Goal: Task Accomplishment & Management: Manage account settings

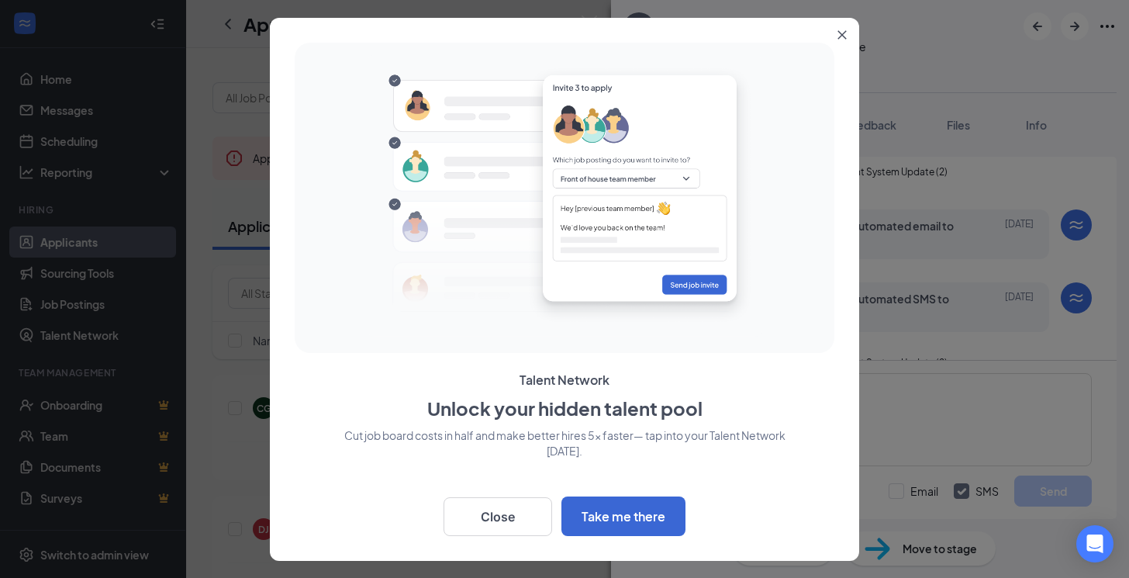
click at [840, 31] on icon "Close" at bounding box center [841, 34] width 9 height 9
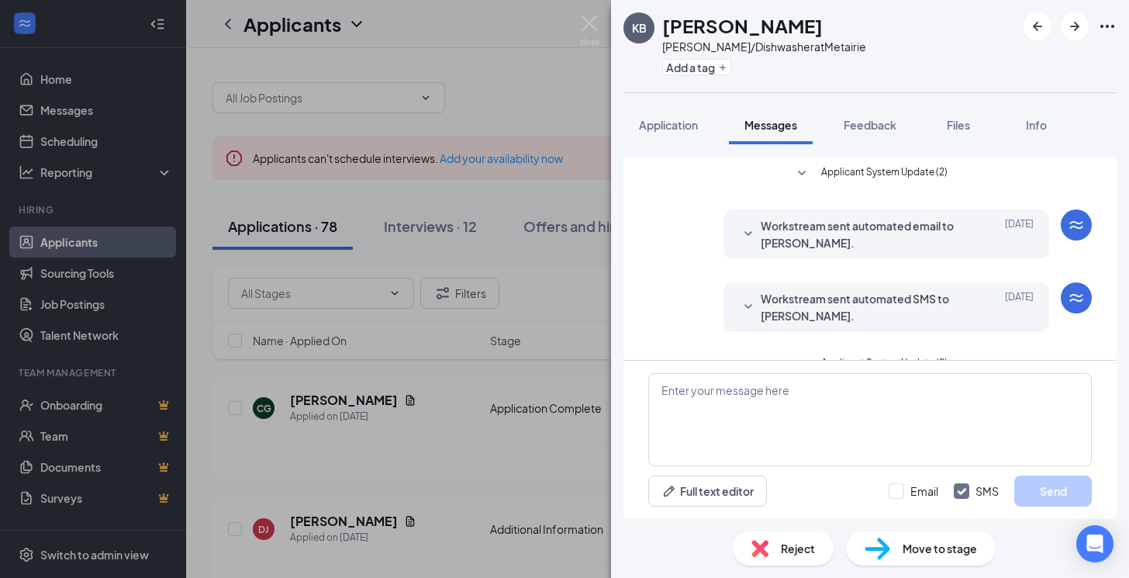
click at [484, 261] on div "KB [PERSON_NAME] [PERSON_NAME]/Dishwasher at Metairie Add a tag Application Mes…" at bounding box center [564, 289] width 1129 height 578
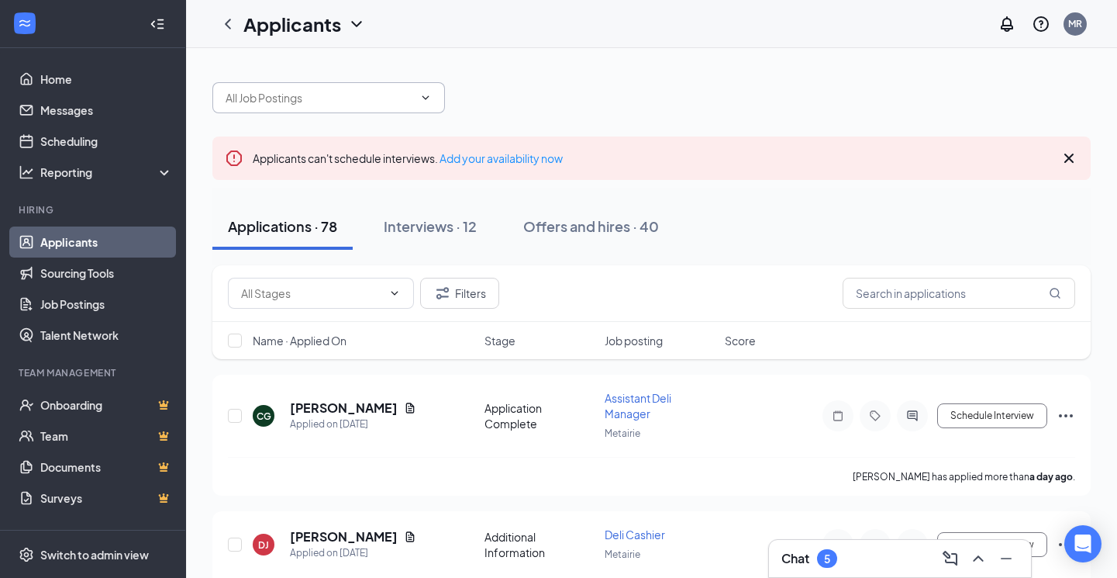
click at [312, 95] on input "text" at bounding box center [320, 97] width 188 height 17
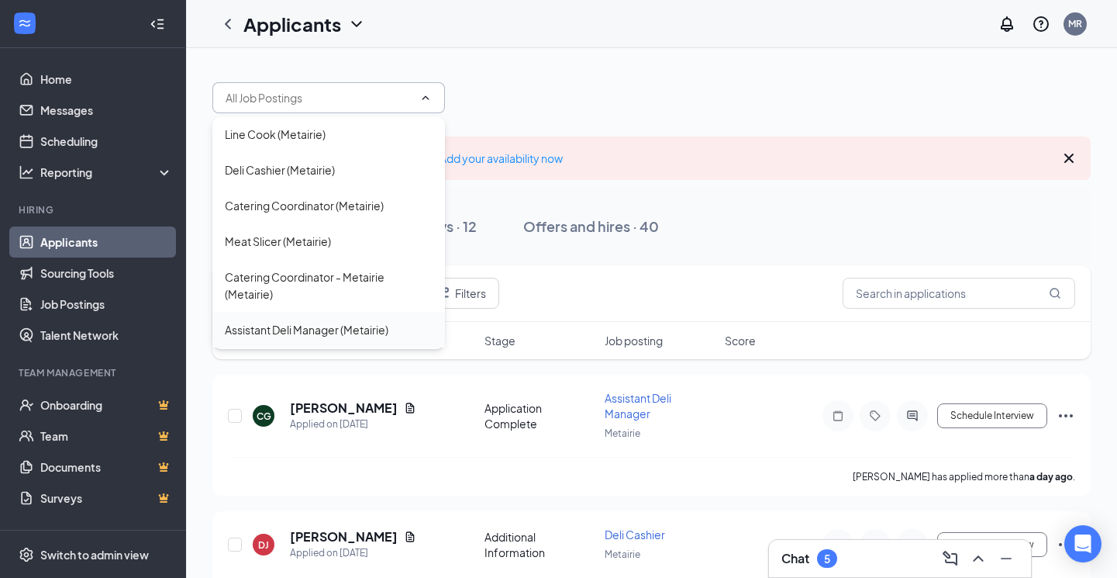
click at [316, 331] on div "Assistant Deli Manager (Metairie)" at bounding box center [307, 329] width 164 height 17
type input "Assistant Deli Manager (Metairie)"
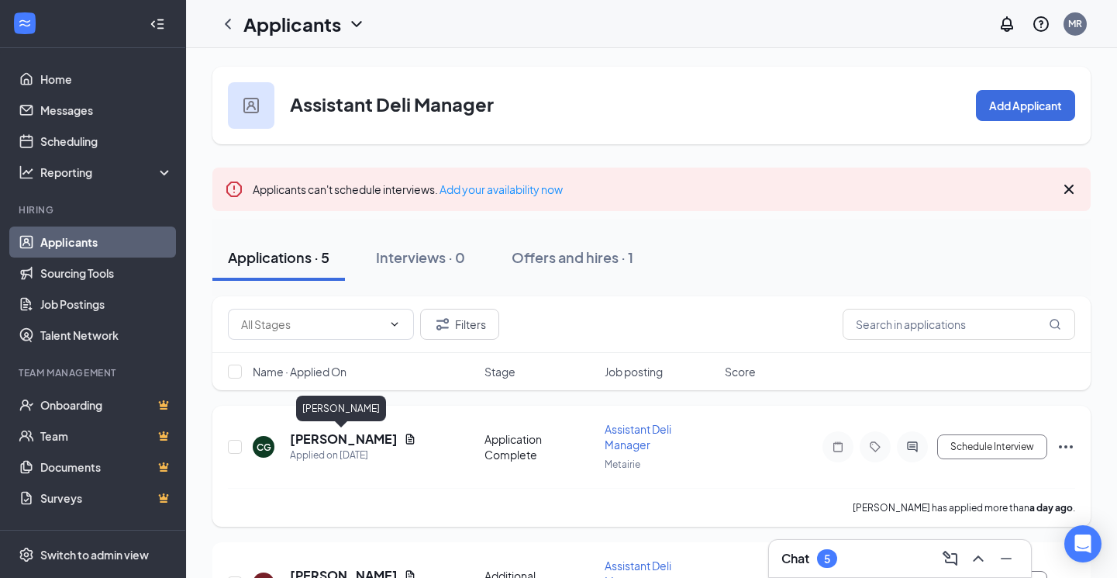
click at [342, 440] on h5 "[PERSON_NAME]" at bounding box center [344, 438] width 108 height 17
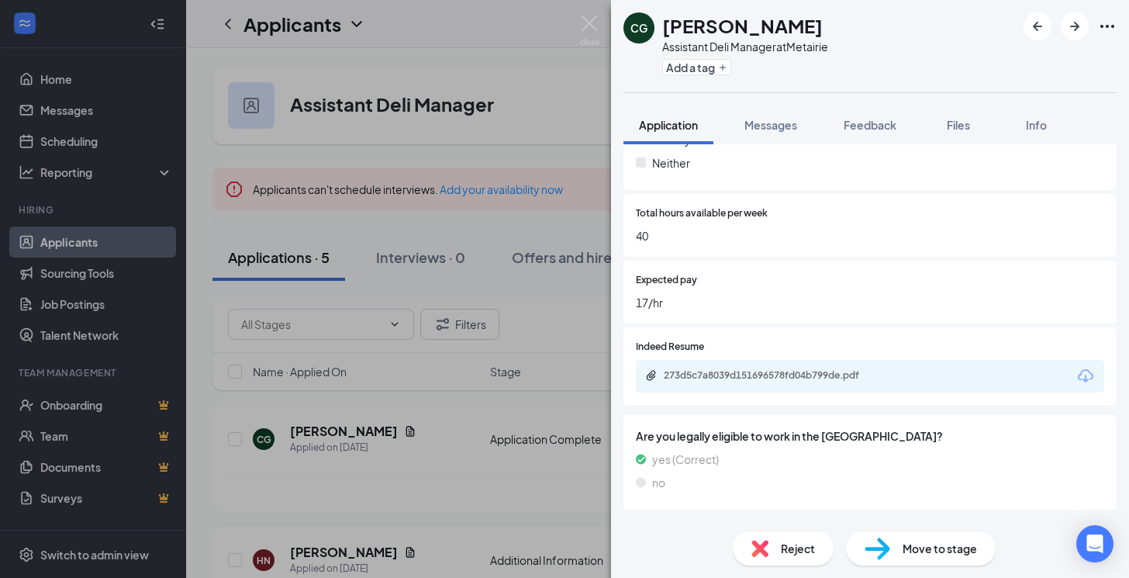
scroll to position [730, 0]
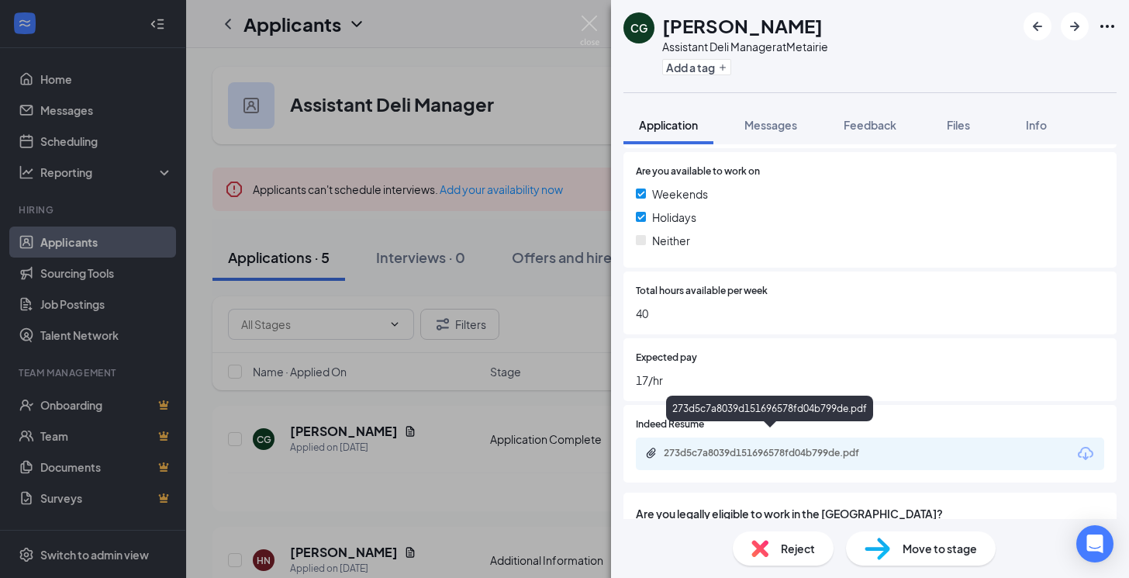
click at [719, 447] on div "273d5c7a8039d151696578fd04b799de.pdf" at bounding box center [772, 453] width 217 height 12
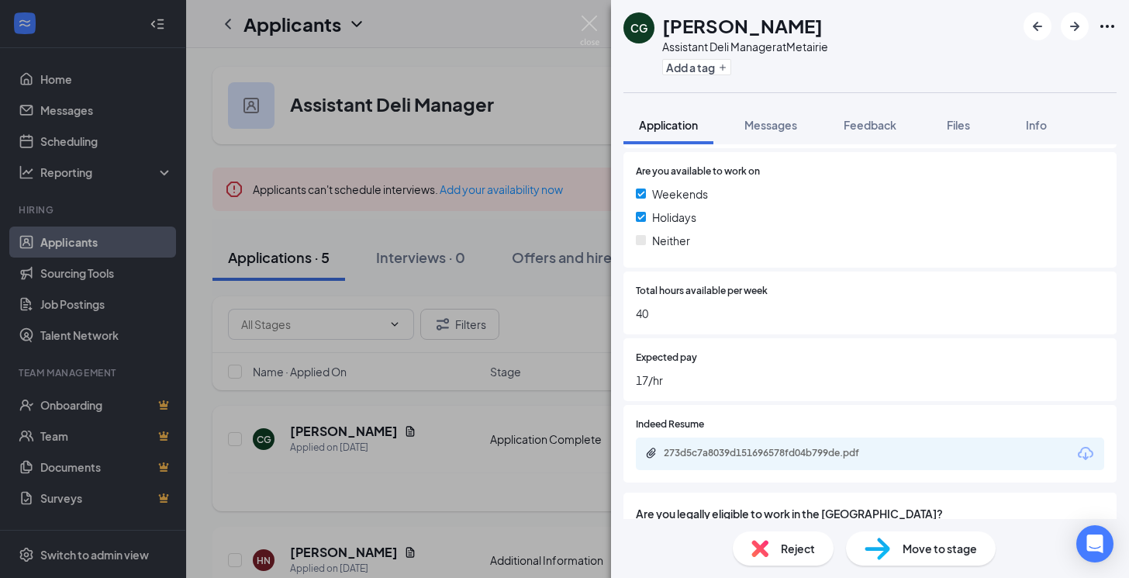
drag, startPoint x: 371, startPoint y: 291, endPoint x: 424, endPoint y: 433, distance: 151.4
click at [371, 290] on div "CG [PERSON_NAME] Assistant Deli Manager at Metairie Add a tag Application Messa…" at bounding box center [564, 289] width 1129 height 578
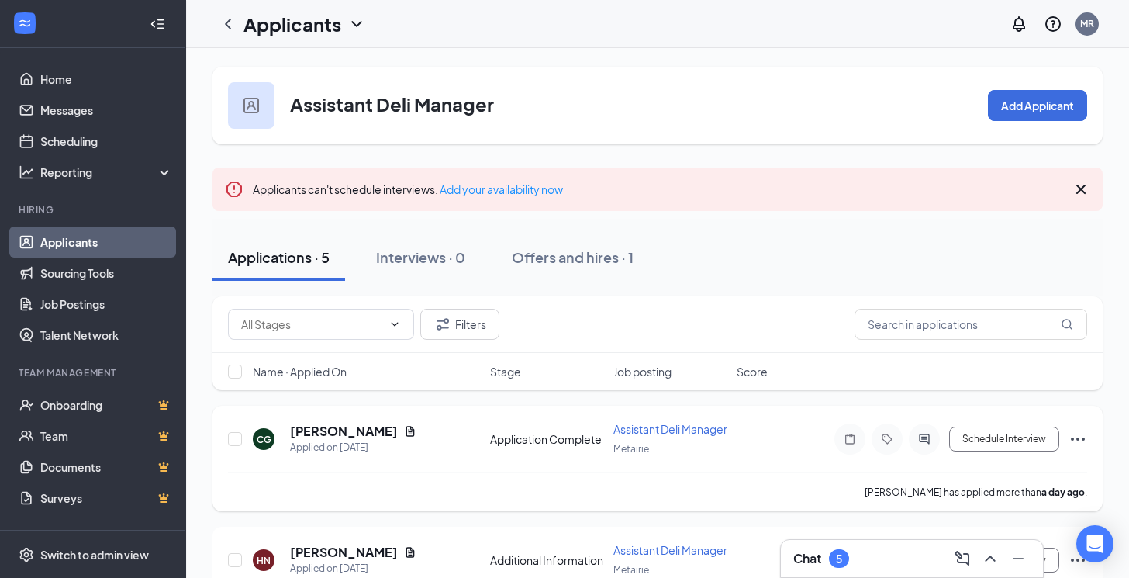
scroll to position [155, 0]
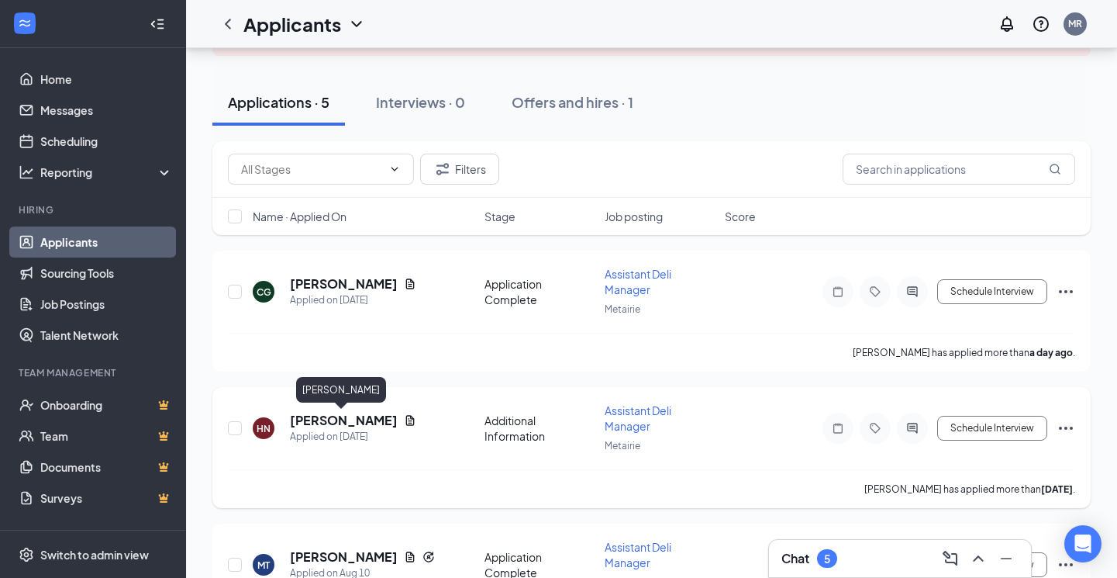
click at [358, 417] on h5 "[PERSON_NAME]" at bounding box center [344, 420] width 108 height 17
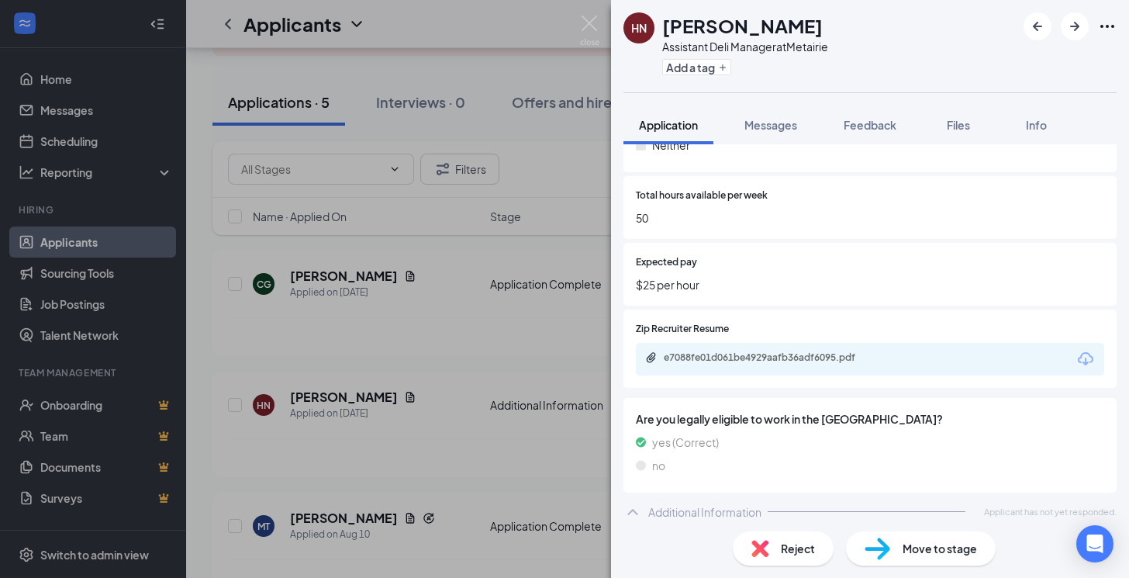
scroll to position [861, 0]
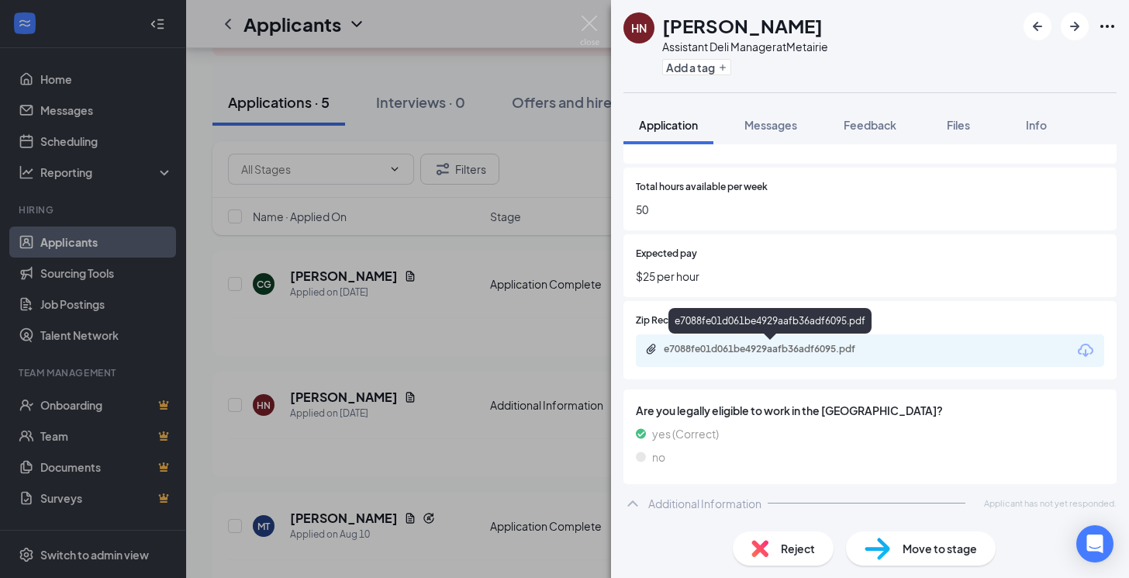
click at [782, 347] on div "e7088fe01d061be4929aafb36adf6095.pdf" at bounding box center [772, 349] width 217 height 12
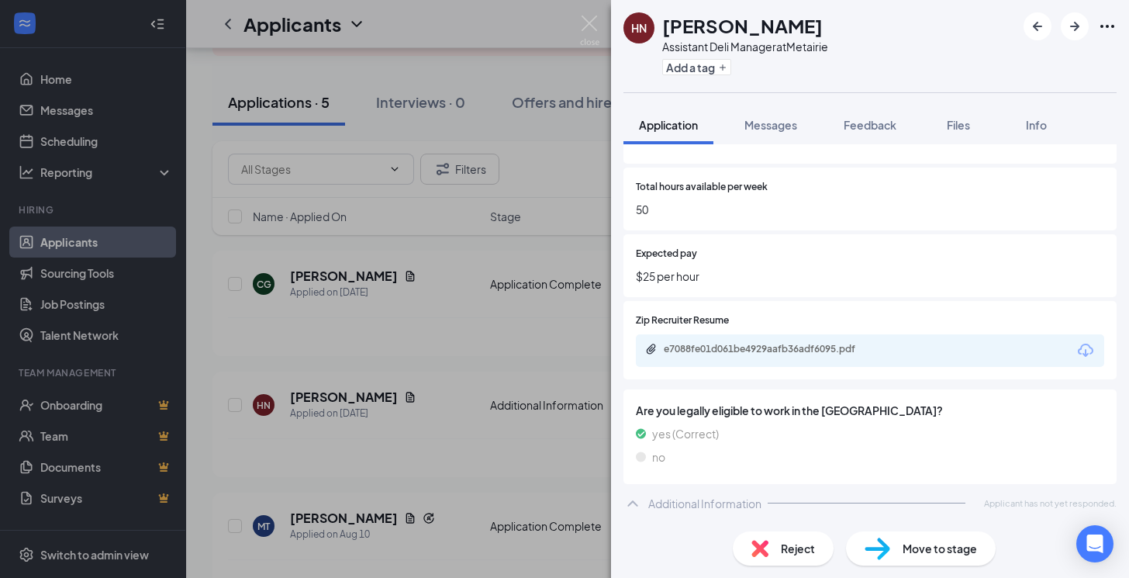
click at [424, 399] on div "[PERSON_NAME] Assistant Deli Manager at Metairie Add a tag Application Messages…" at bounding box center [564, 289] width 1129 height 578
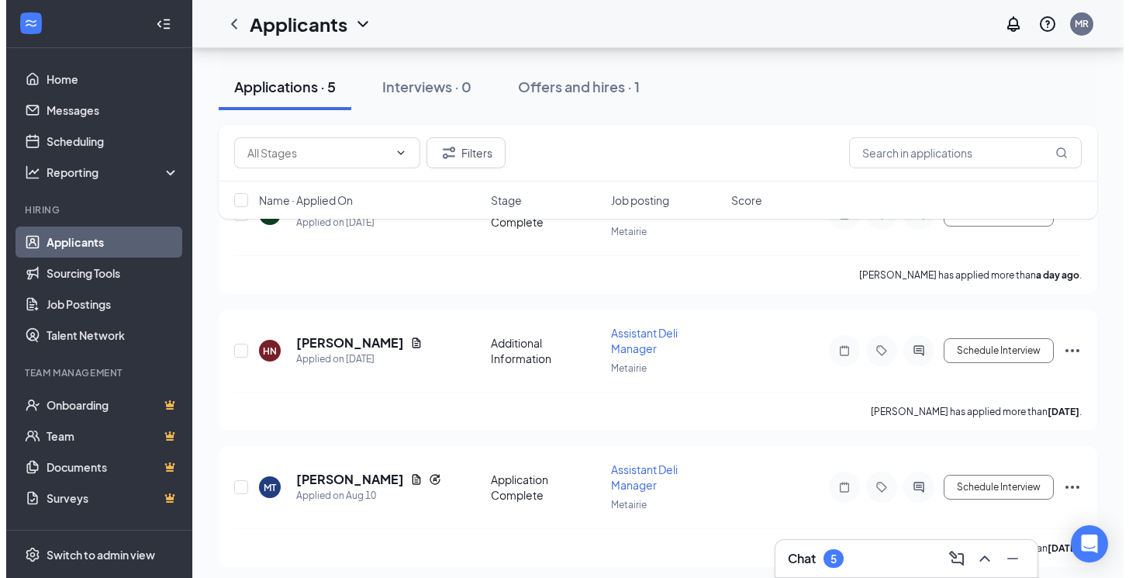
scroll to position [388, 0]
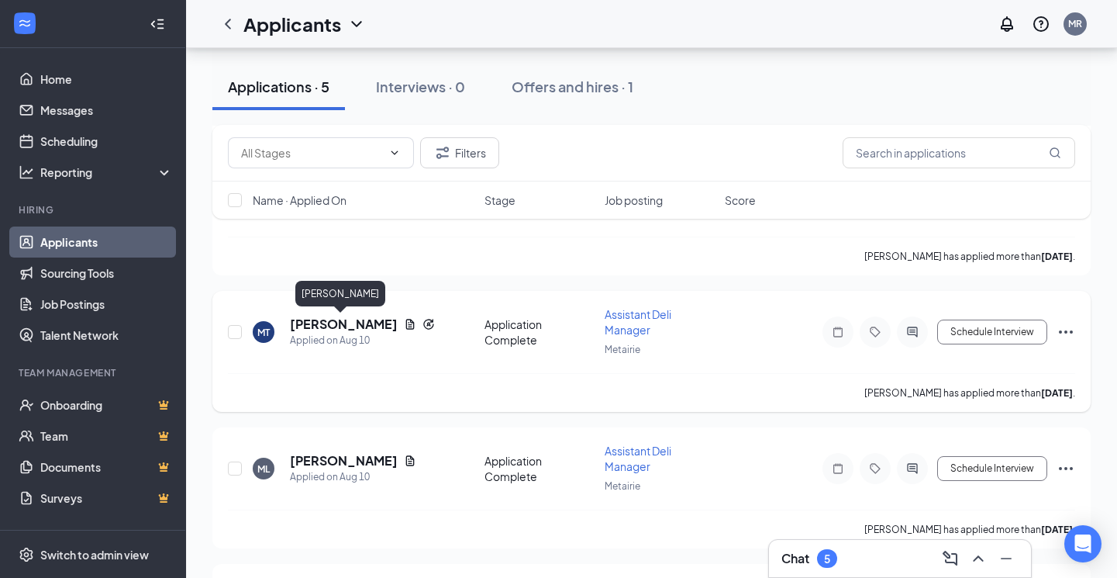
click at [352, 321] on h5 "[PERSON_NAME]" at bounding box center [344, 324] width 108 height 17
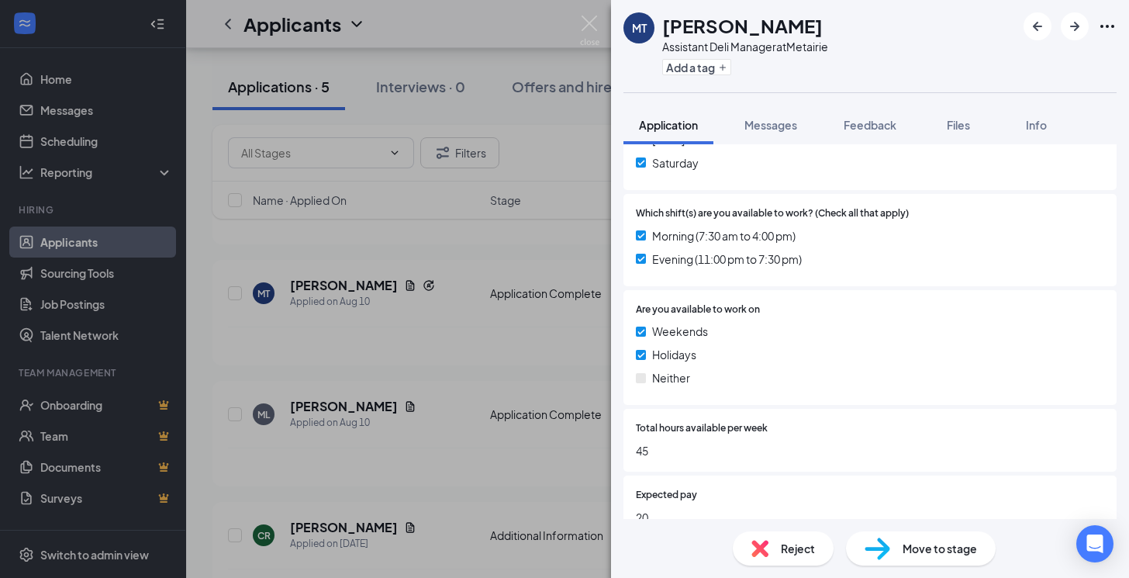
scroll to position [853, 0]
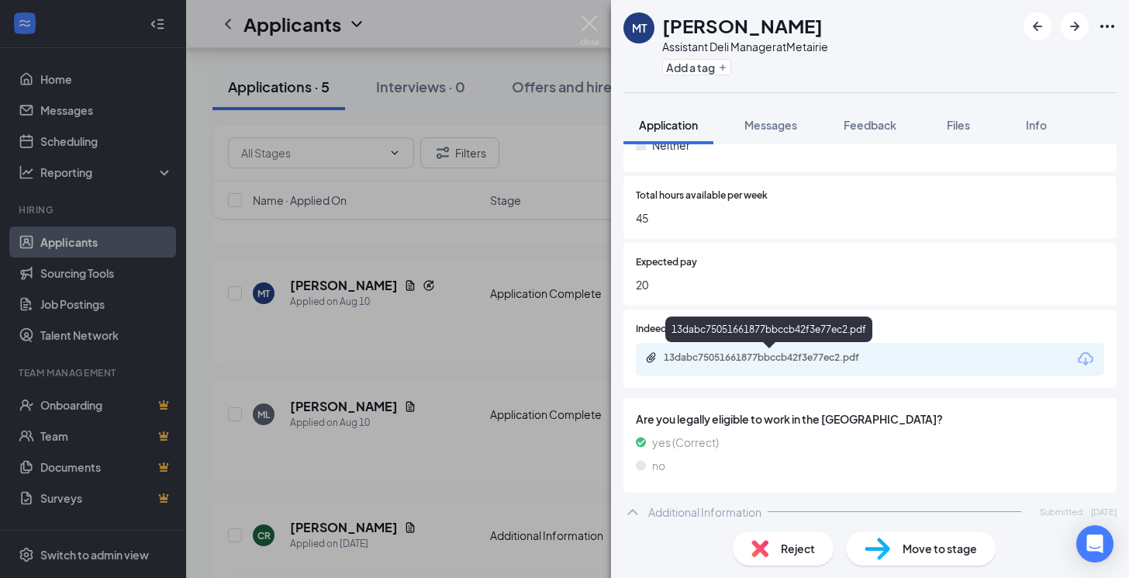
click at [815, 360] on div "13dabc75051661877bbccb42f3e77ec2.pdf" at bounding box center [772, 357] width 217 height 12
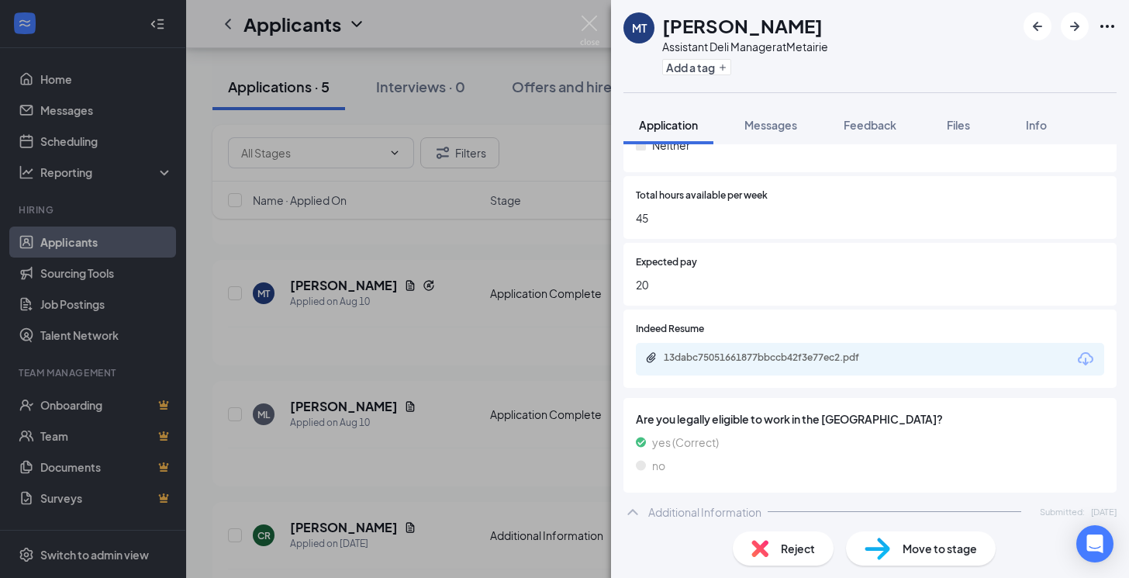
click at [295, 290] on div "MT [PERSON_NAME] Assistant Deli Manager at Metairie Add a tag Application Messa…" at bounding box center [564, 289] width 1129 height 578
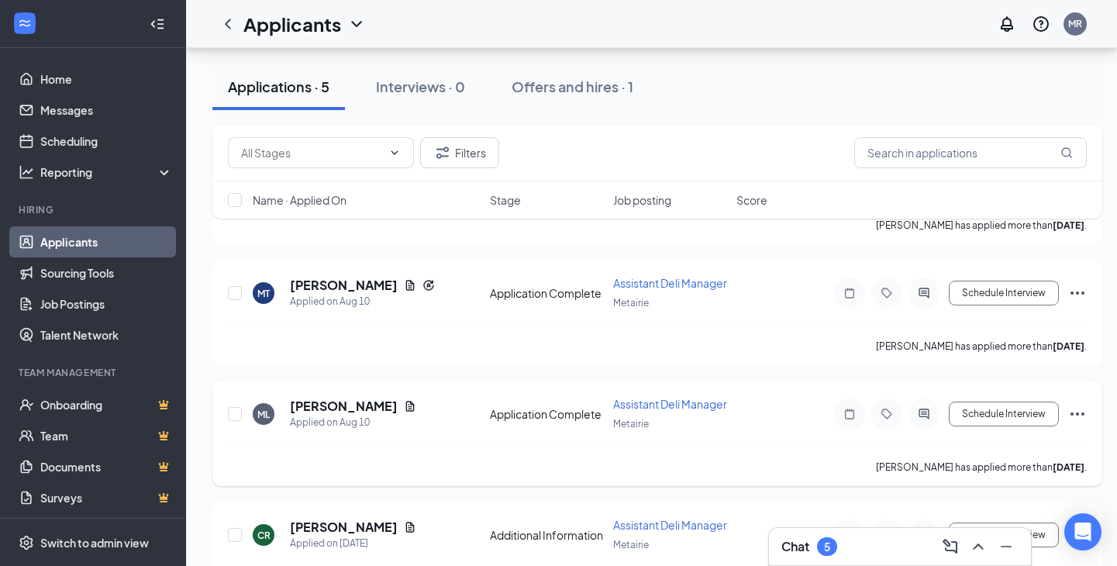
click at [343, 415] on h5 "[PERSON_NAME]" at bounding box center [344, 406] width 108 height 17
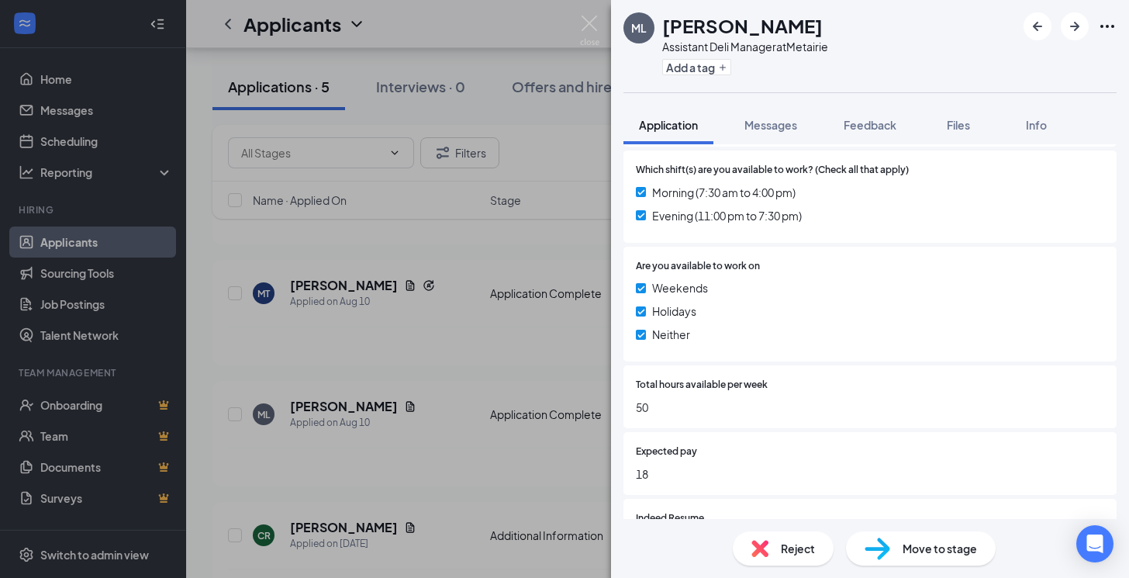
scroll to position [775, 0]
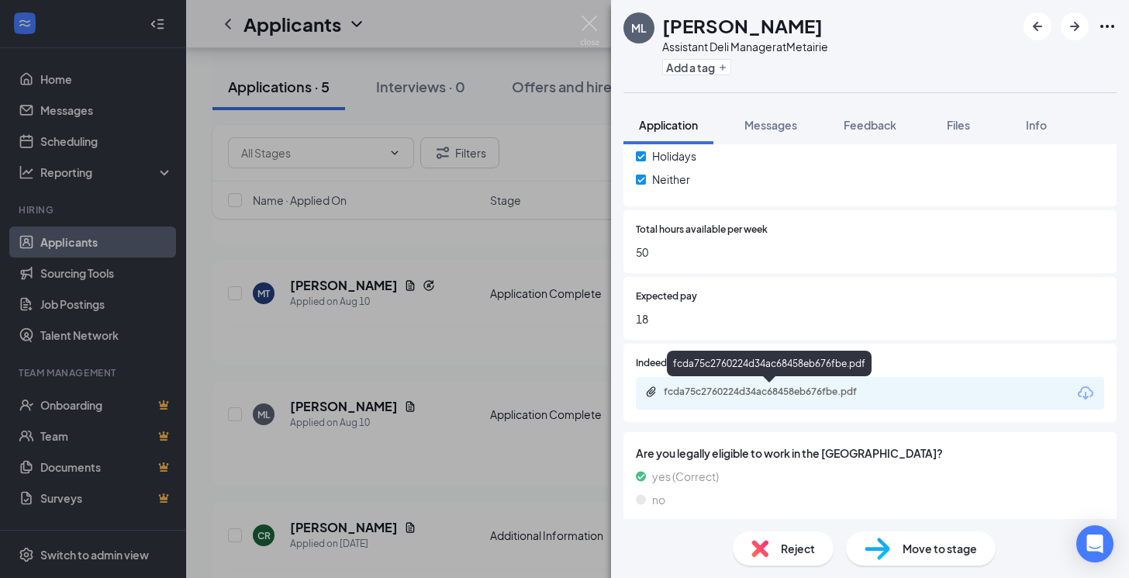
click at [712, 393] on div "fcda75c2760224d34ac68458eb676fbe.pdf" at bounding box center [772, 391] width 217 height 12
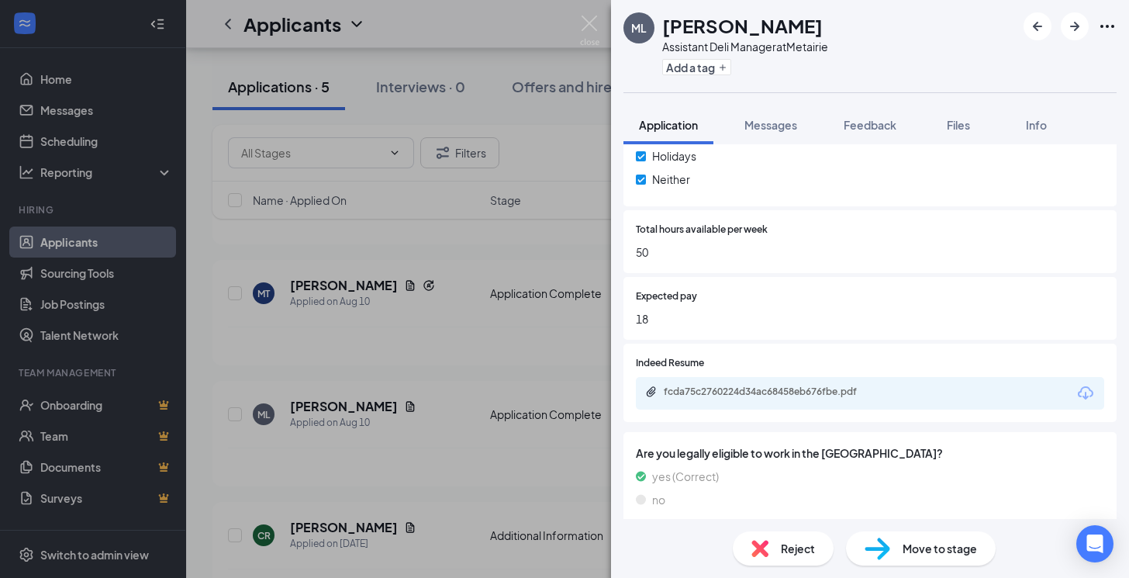
click at [535, 331] on div "ML [PERSON_NAME] Assistant Deli Manager at Metairie Add a tag Application Messa…" at bounding box center [564, 289] width 1129 height 578
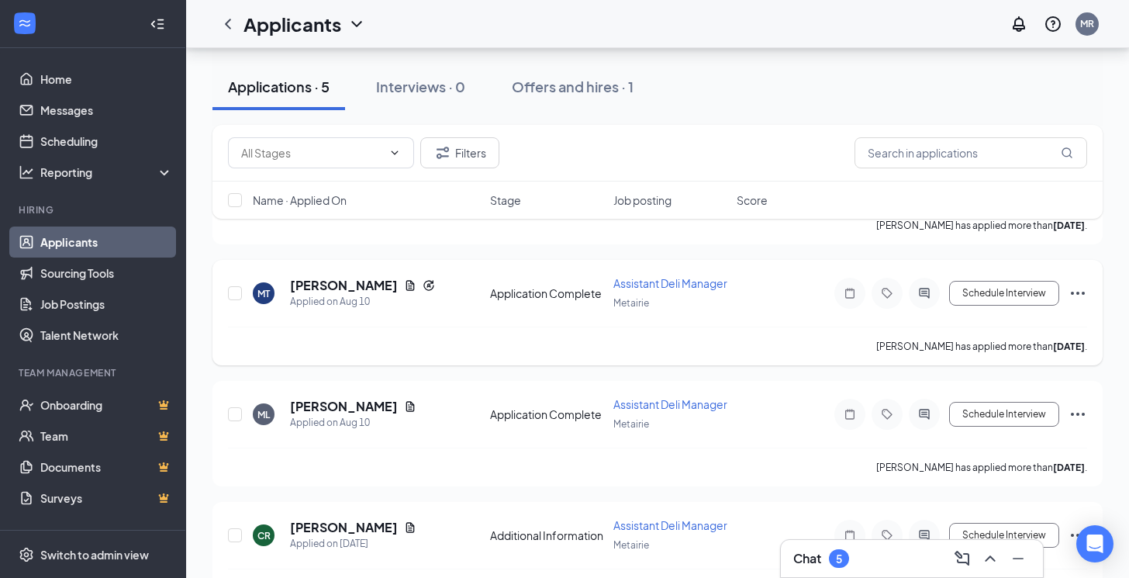
click at [356, 294] on h5 "[PERSON_NAME]" at bounding box center [344, 285] width 108 height 17
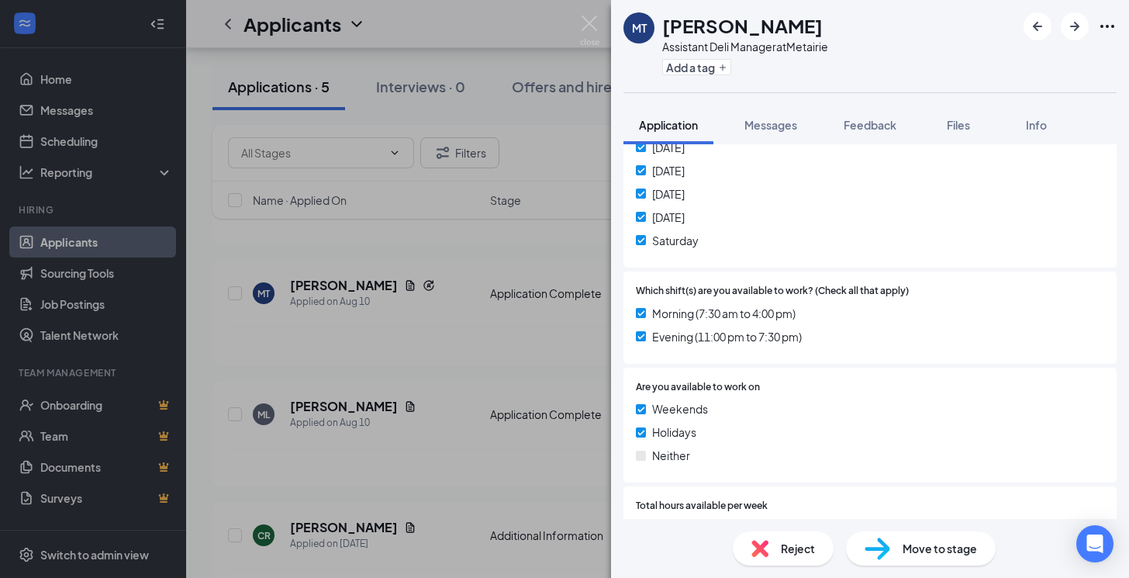
scroll to position [698, 0]
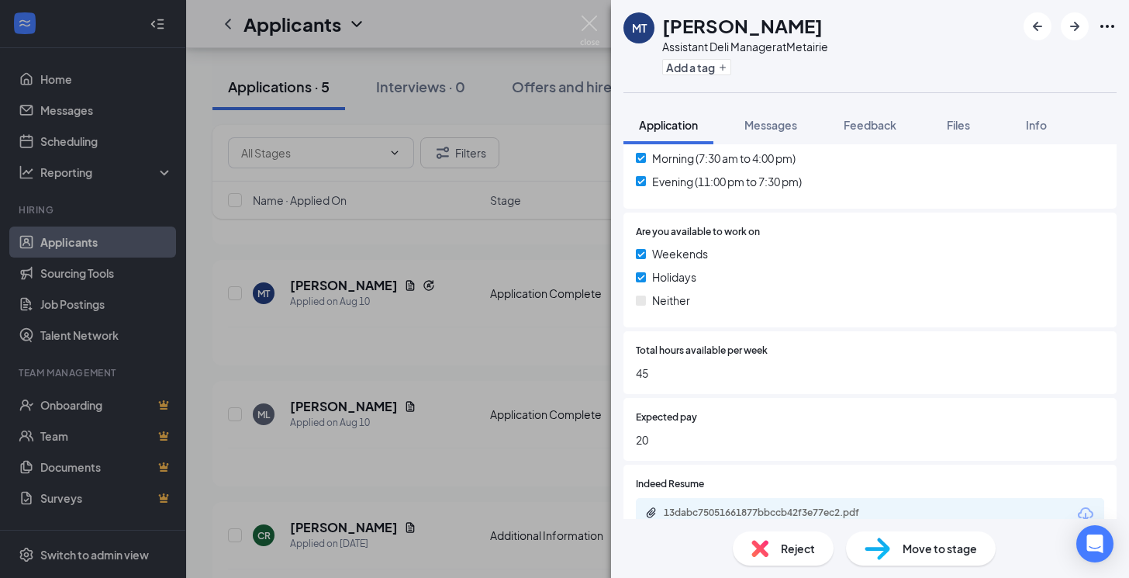
click at [531, 393] on div "MT [PERSON_NAME] Assistant Deli Manager at Metairie Add a tag Application Messa…" at bounding box center [564, 289] width 1129 height 578
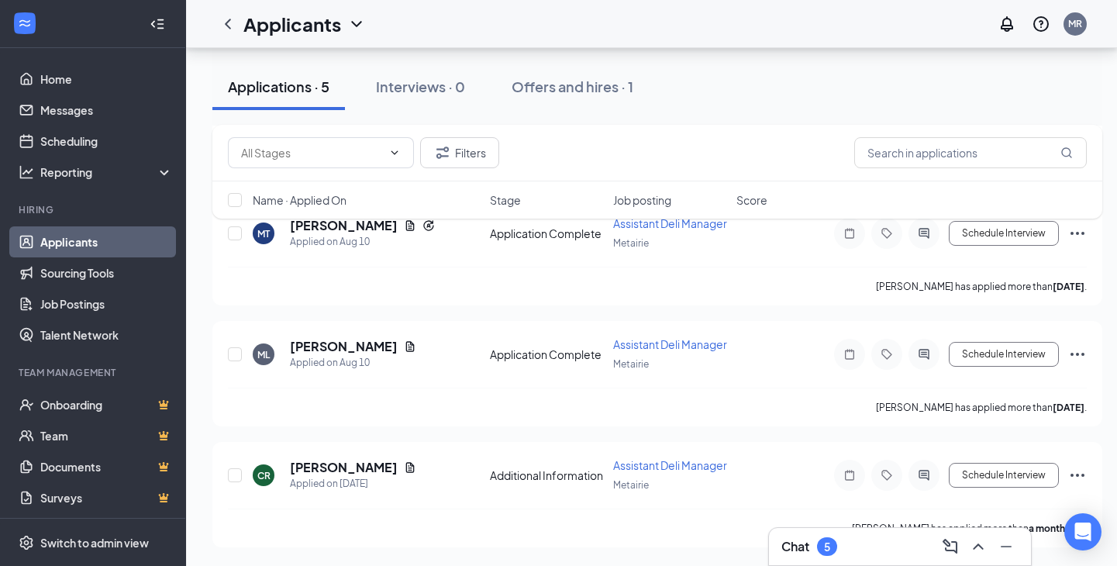
scroll to position [525, 0]
click at [381, 459] on h5 "[PERSON_NAME]" at bounding box center [344, 467] width 108 height 17
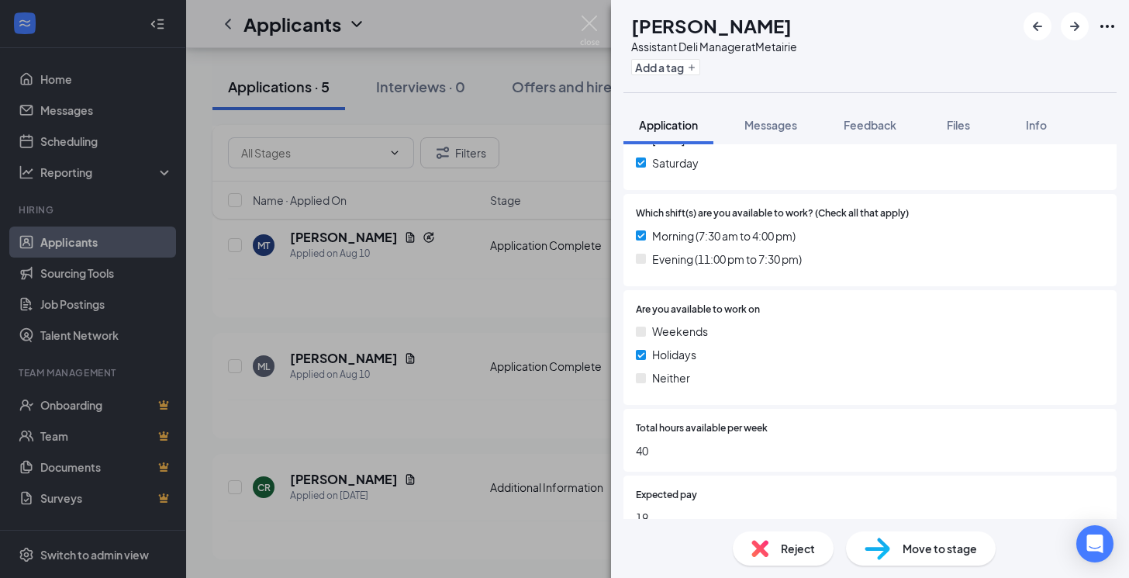
scroll to position [861, 0]
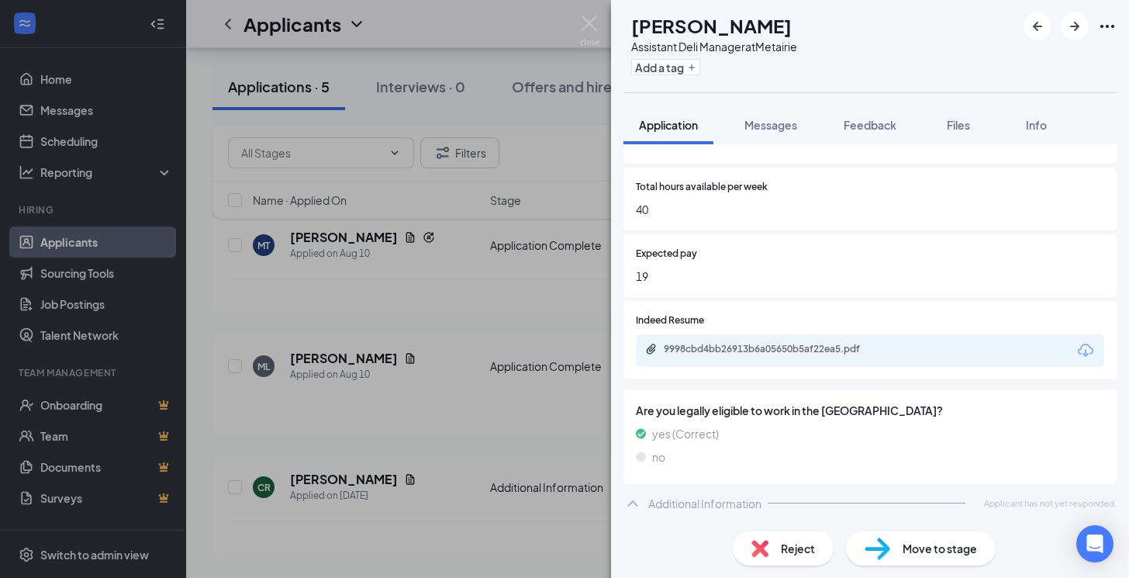
click at [721, 342] on div "9998cbd4bb26913b6a05650b5af22ea5.pdf" at bounding box center [870, 350] width 468 height 33
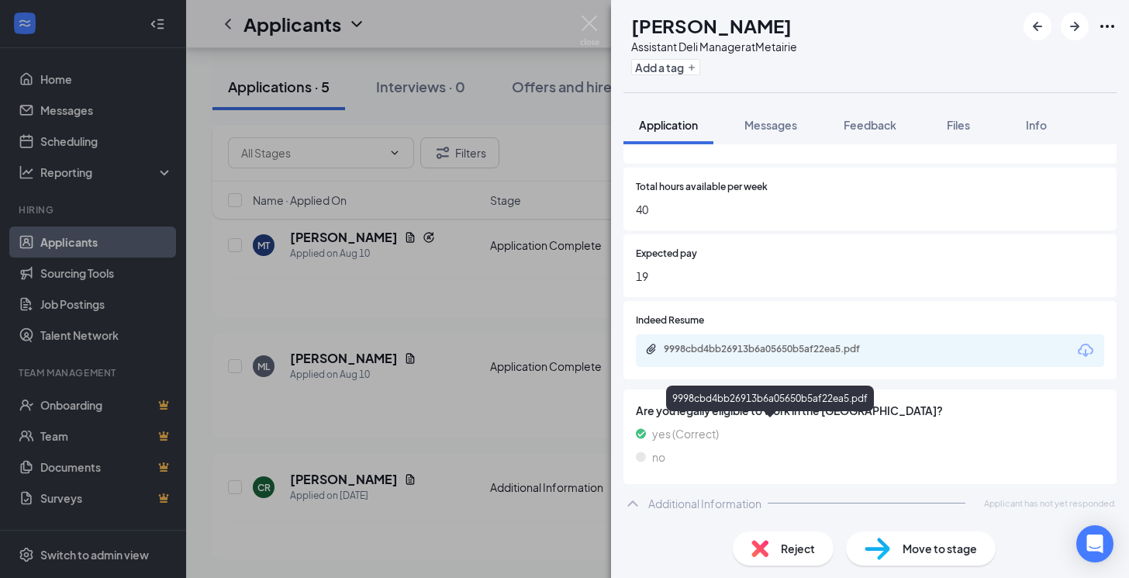
click at [717, 350] on div "9998cbd4bb26913b6a05650b5af22ea5.pdf" at bounding box center [772, 349] width 217 height 12
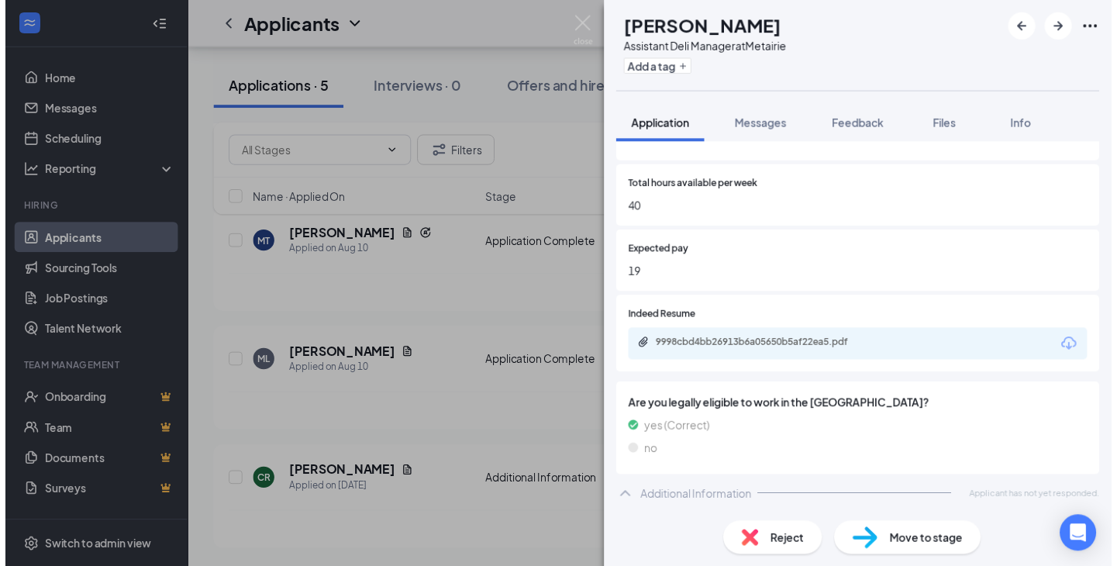
scroll to position [855, 0]
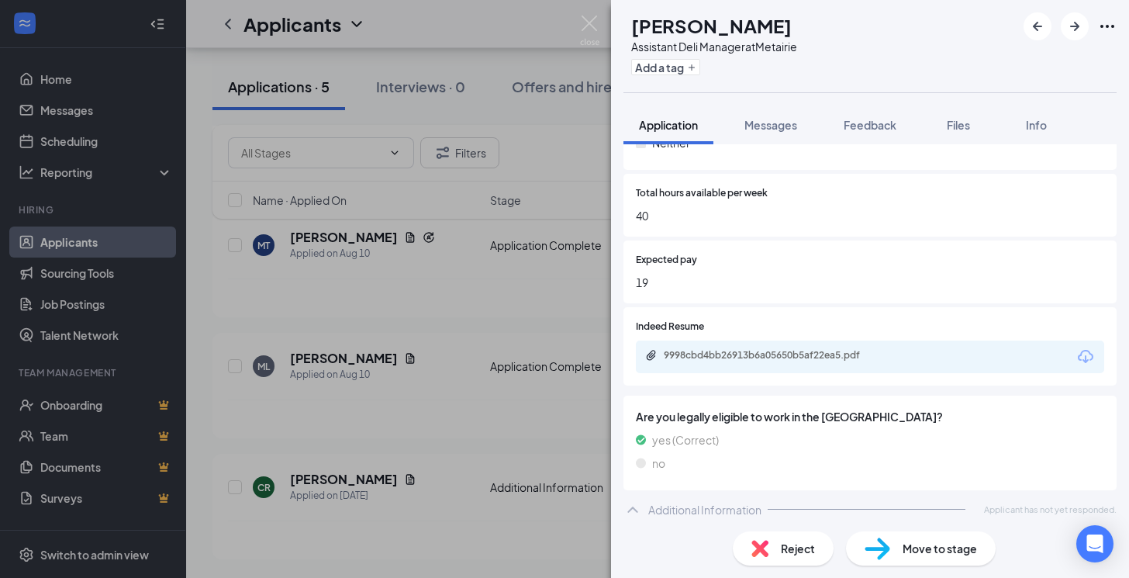
click at [392, 396] on div "CR [PERSON_NAME] Assistant Deli Manager at Metairie Add a tag Application Messa…" at bounding box center [564, 289] width 1129 height 578
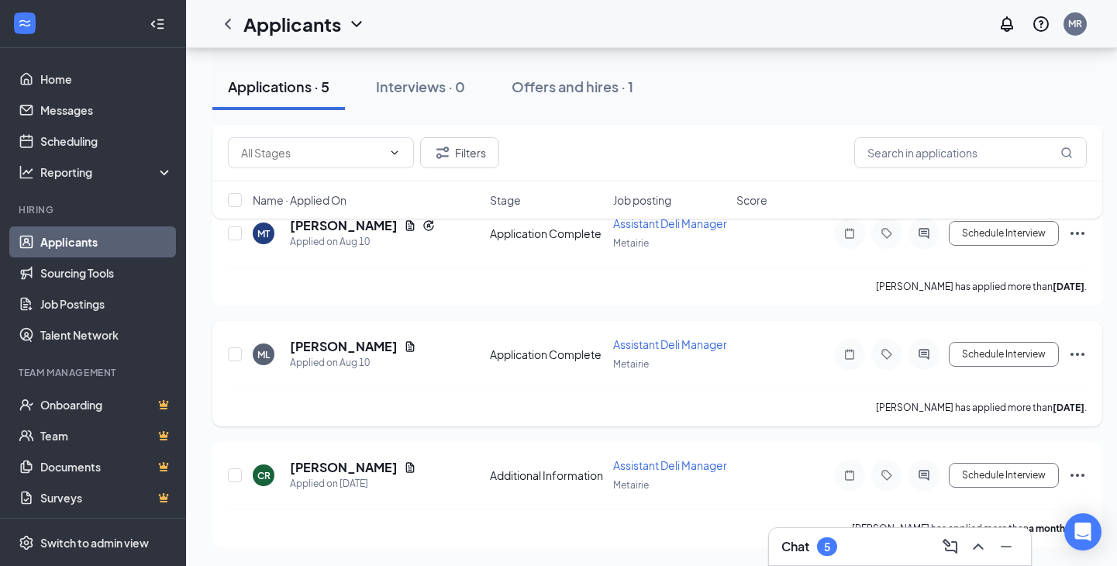
scroll to position [525, 0]
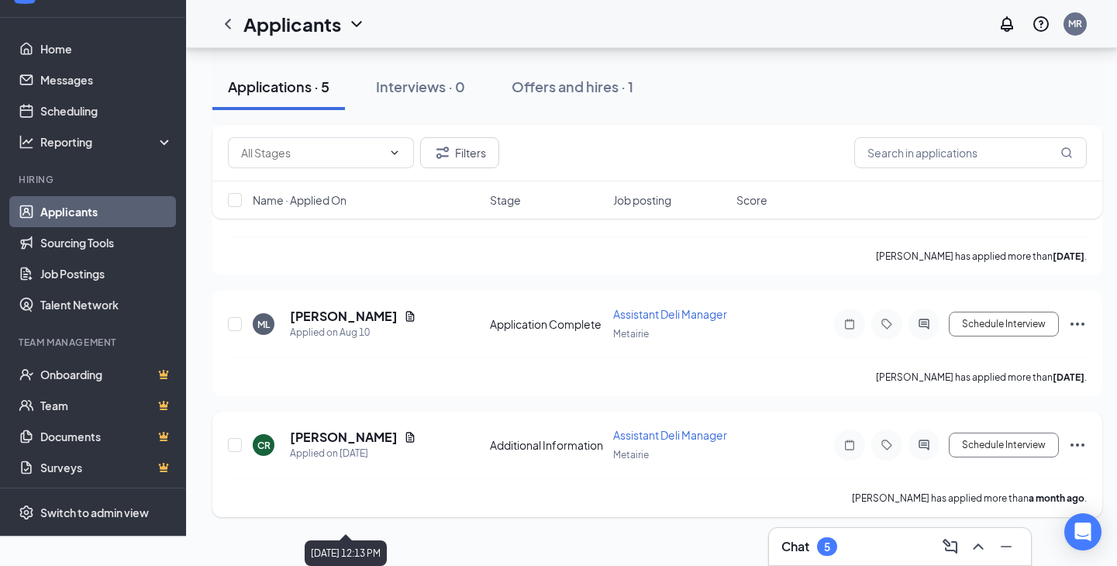
click at [368, 461] on div "Applied on [DATE]" at bounding box center [353, 454] width 126 height 16
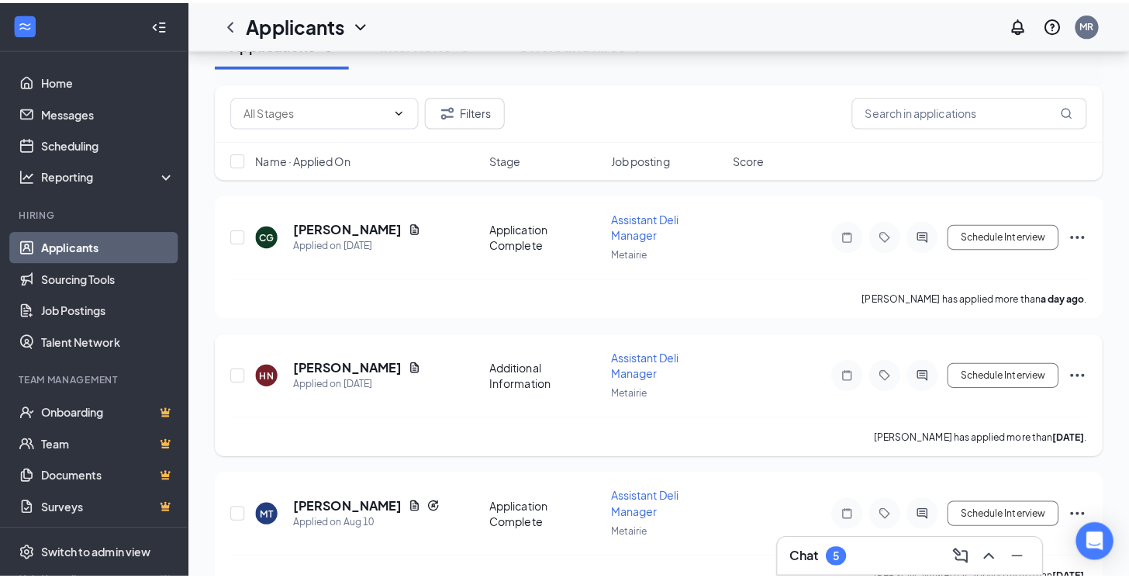
scroll to position [0, 0]
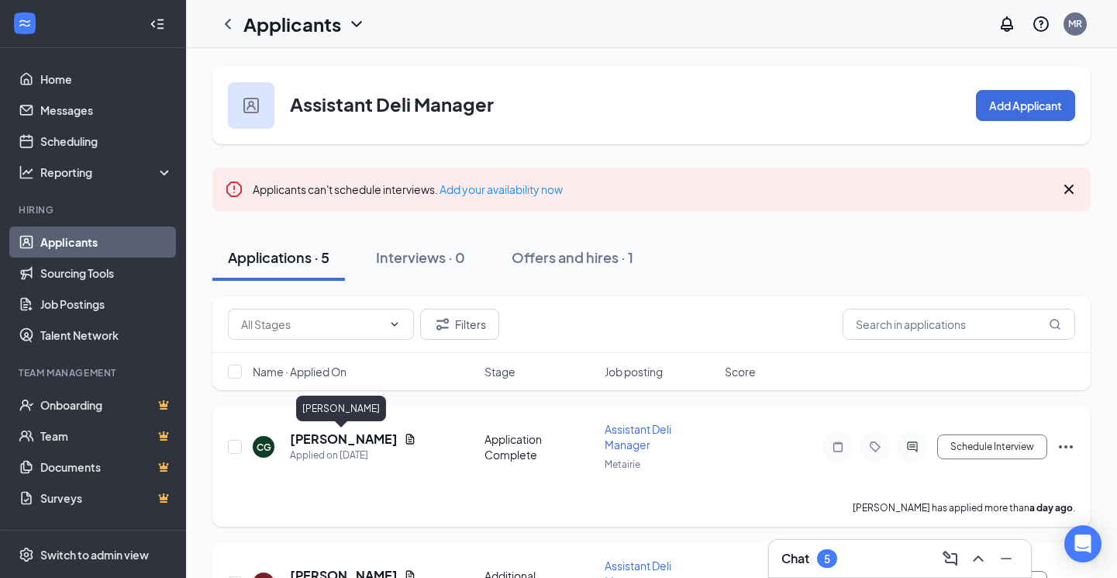
click at [336, 441] on h5 "[PERSON_NAME]" at bounding box center [344, 438] width 108 height 17
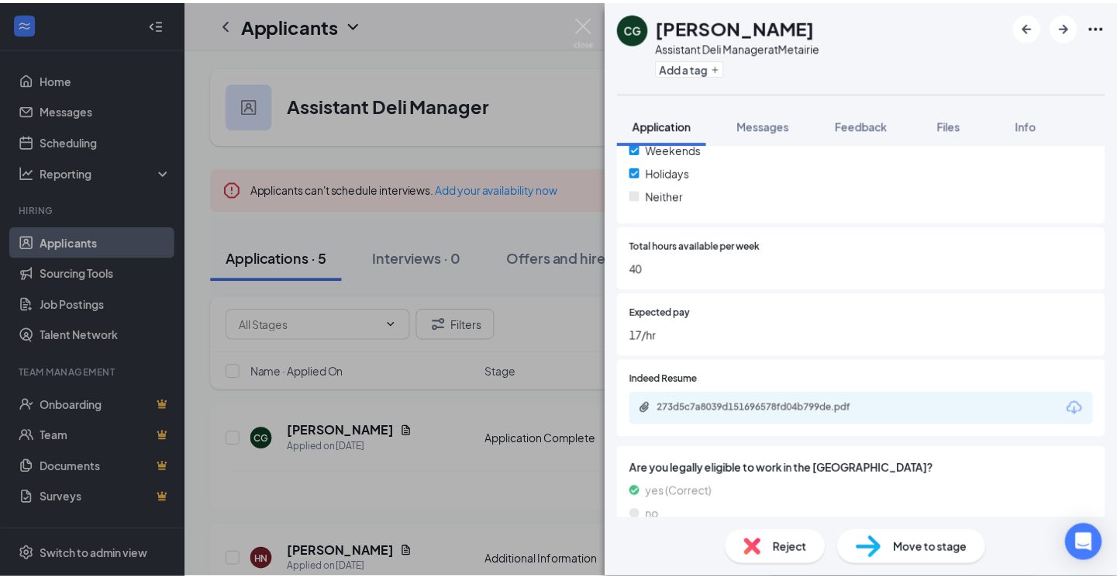
scroll to position [930, 0]
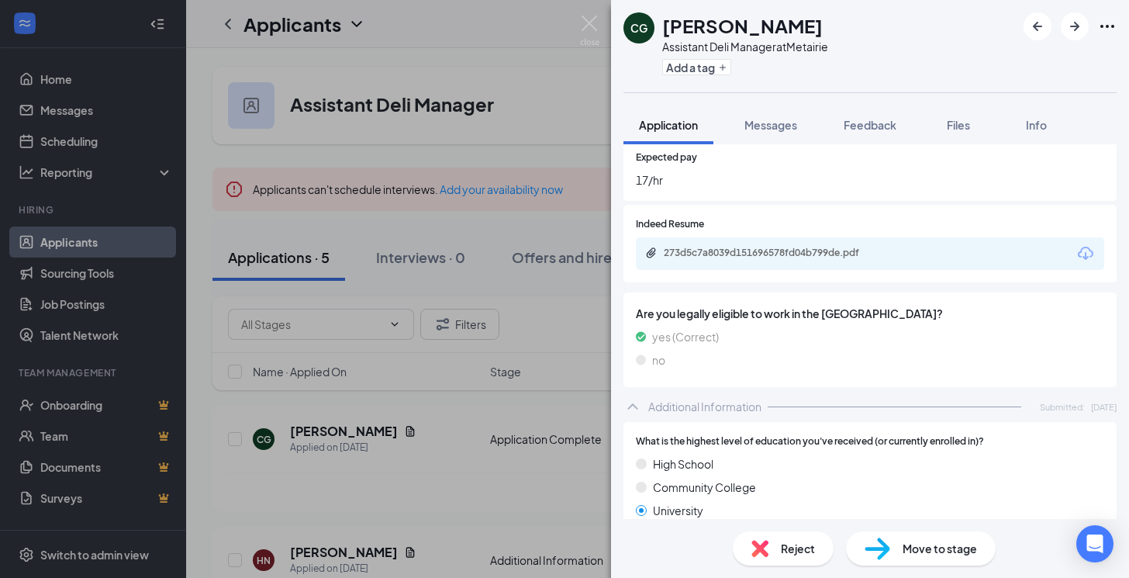
click at [417, 525] on div "CG [PERSON_NAME] Assistant Deli Manager at Metairie Add a tag Application Messa…" at bounding box center [564, 289] width 1129 height 578
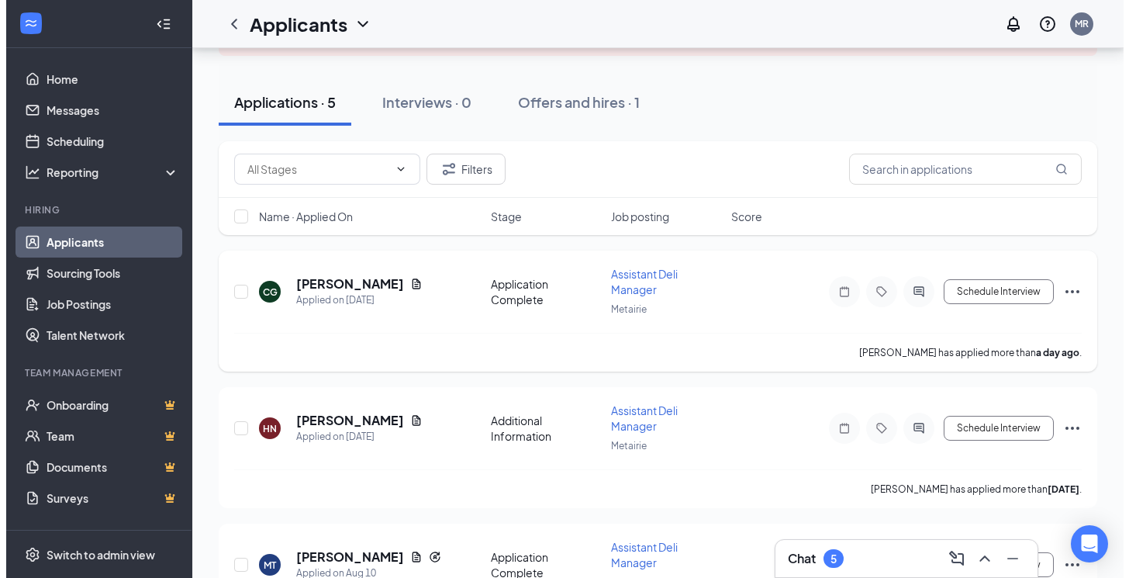
scroll to position [233, 0]
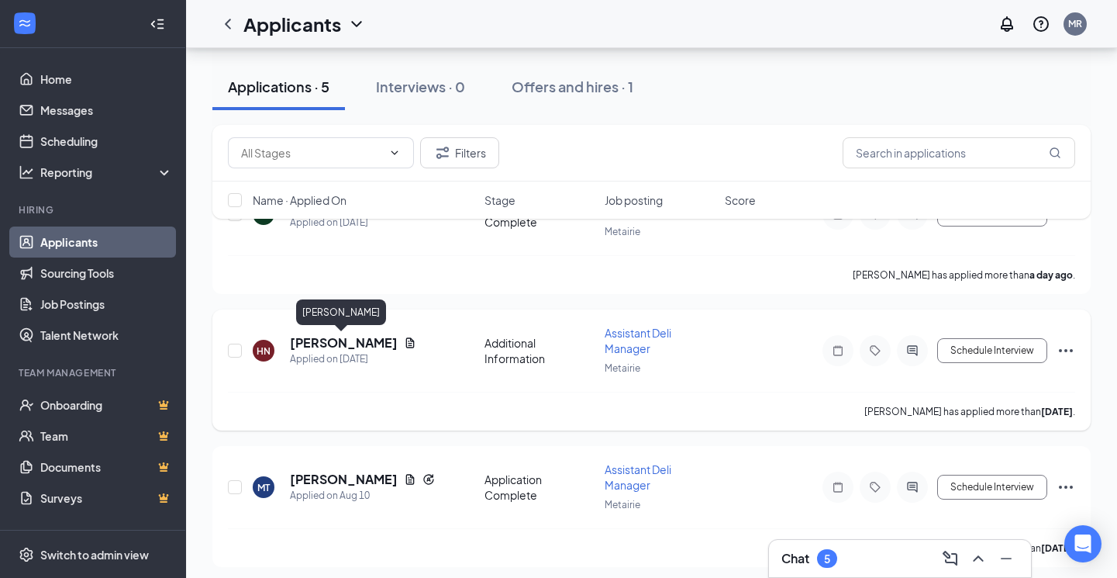
click at [369, 343] on h5 "[PERSON_NAME]" at bounding box center [344, 342] width 108 height 17
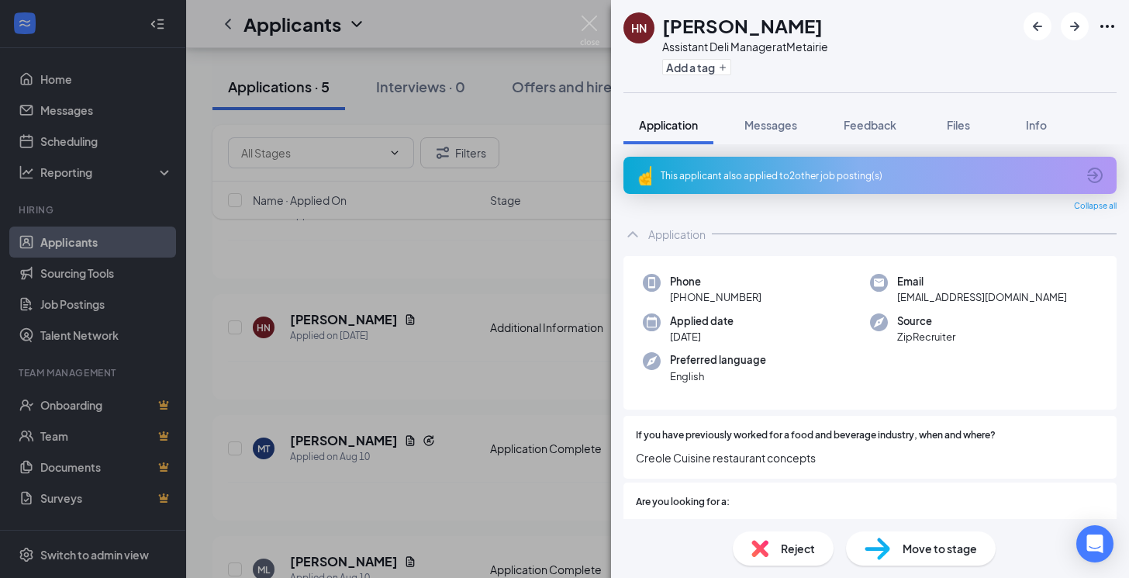
click at [716, 179] on div "This applicant also applied to 2 other job posting(s)" at bounding box center [869, 175] width 416 height 13
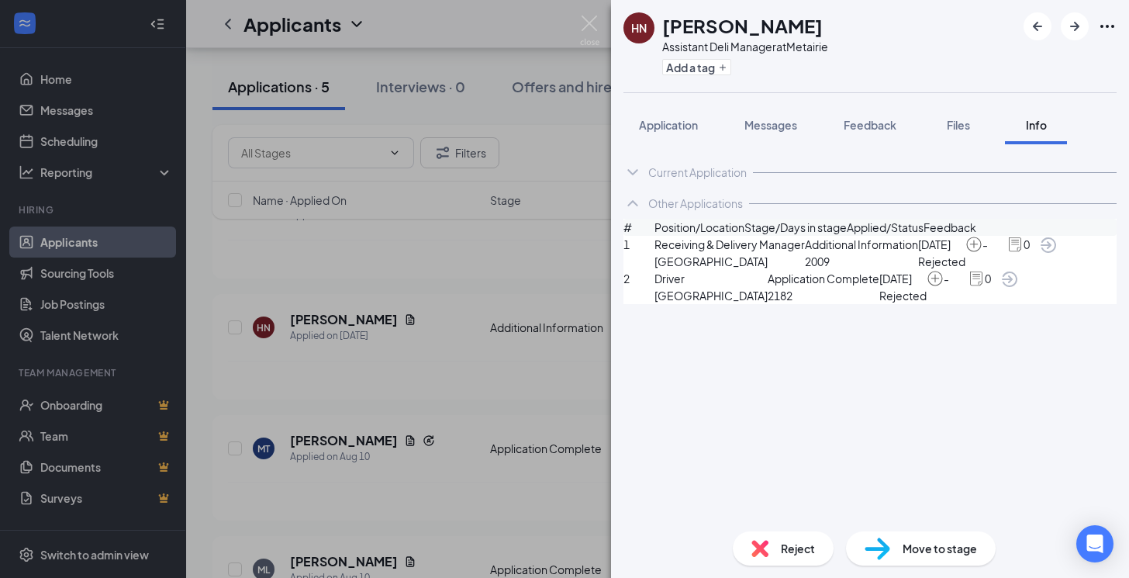
click at [513, 434] on div "[PERSON_NAME] Assistant Deli Manager at [GEOGRAPHIC_DATA] Add a tag Application…" at bounding box center [564, 289] width 1129 height 578
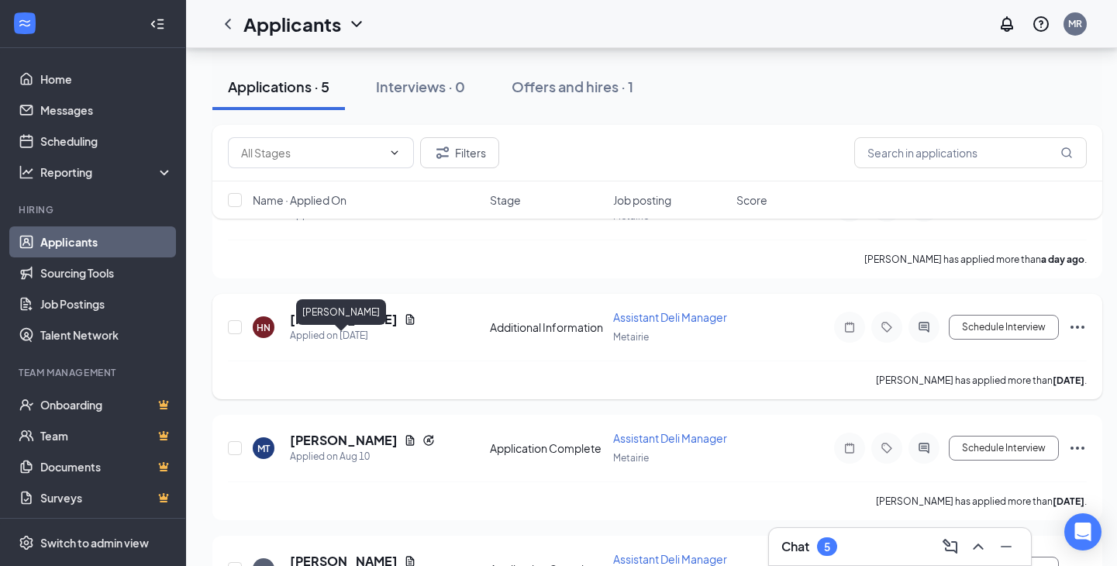
click at [343, 328] on h5 "[PERSON_NAME]" at bounding box center [344, 319] width 108 height 17
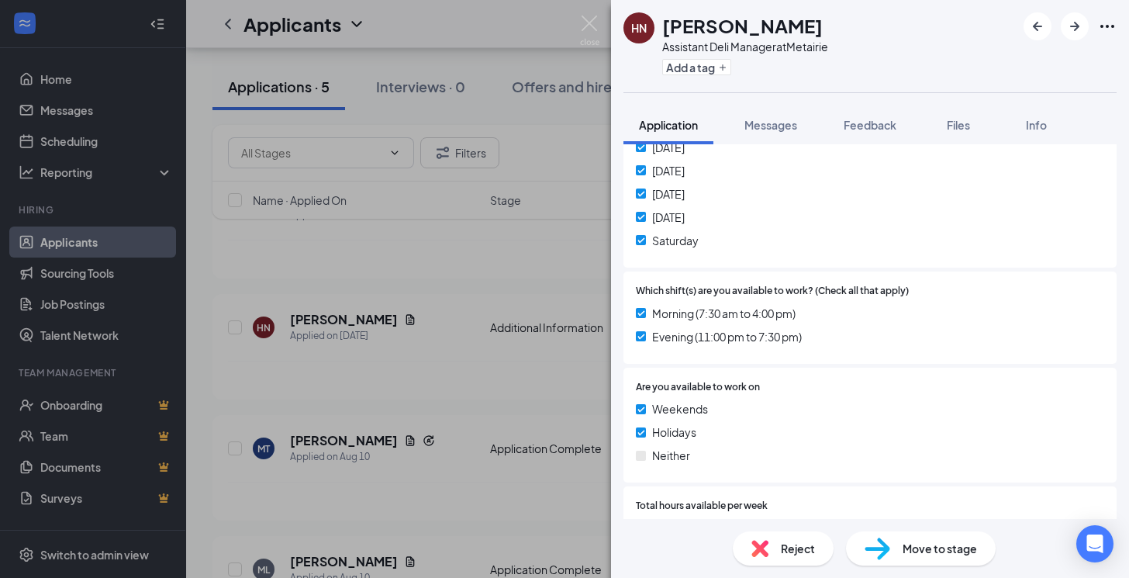
scroll to position [698, 0]
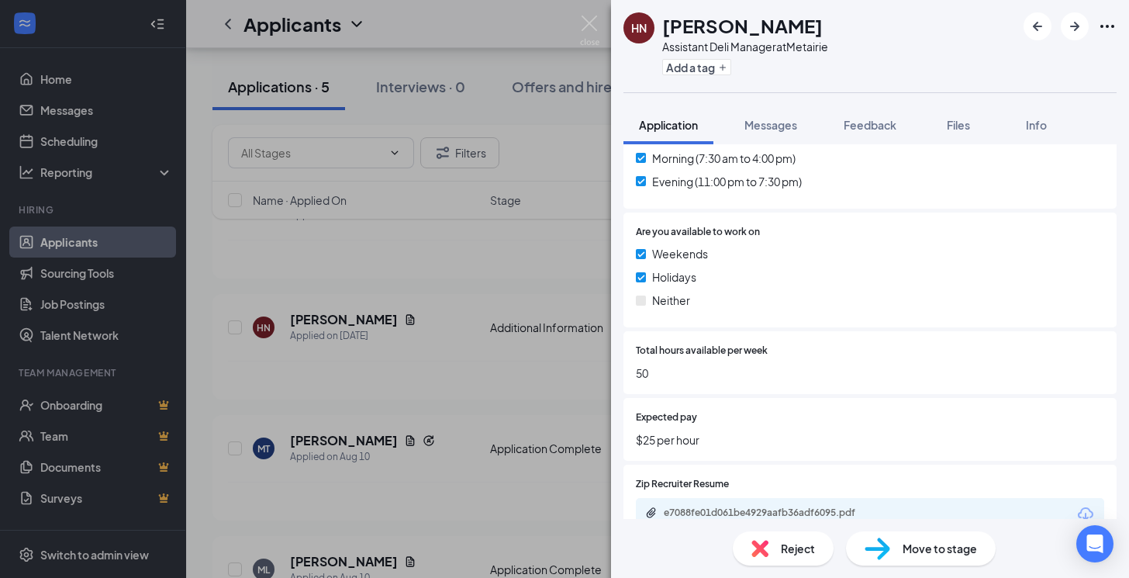
click at [413, 425] on div "[PERSON_NAME] Assistant Deli Manager at Metairie Add a tag Application Messages…" at bounding box center [564, 289] width 1129 height 578
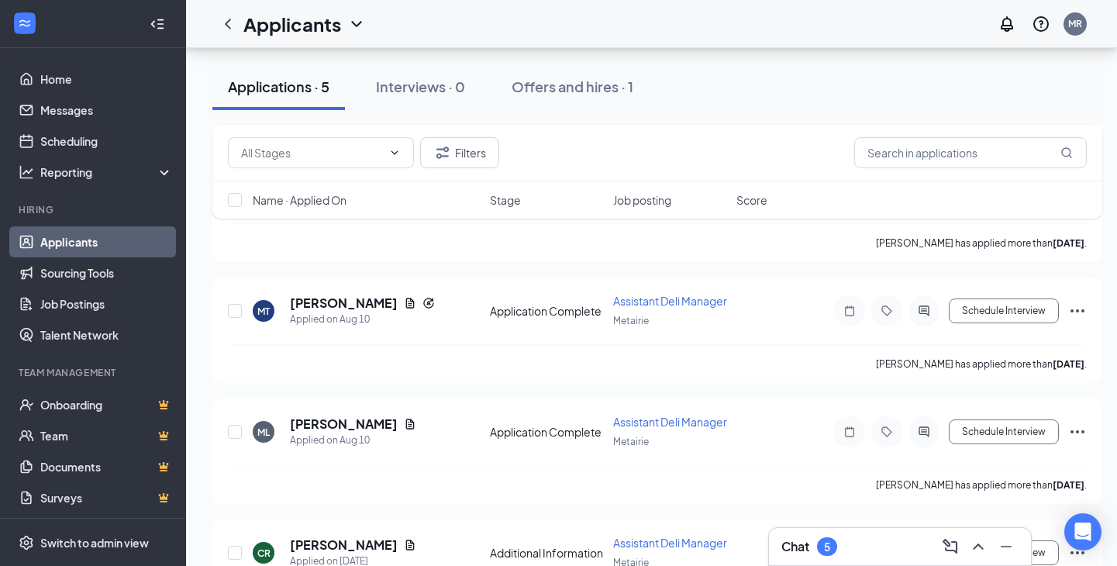
scroll to position [292, 0]
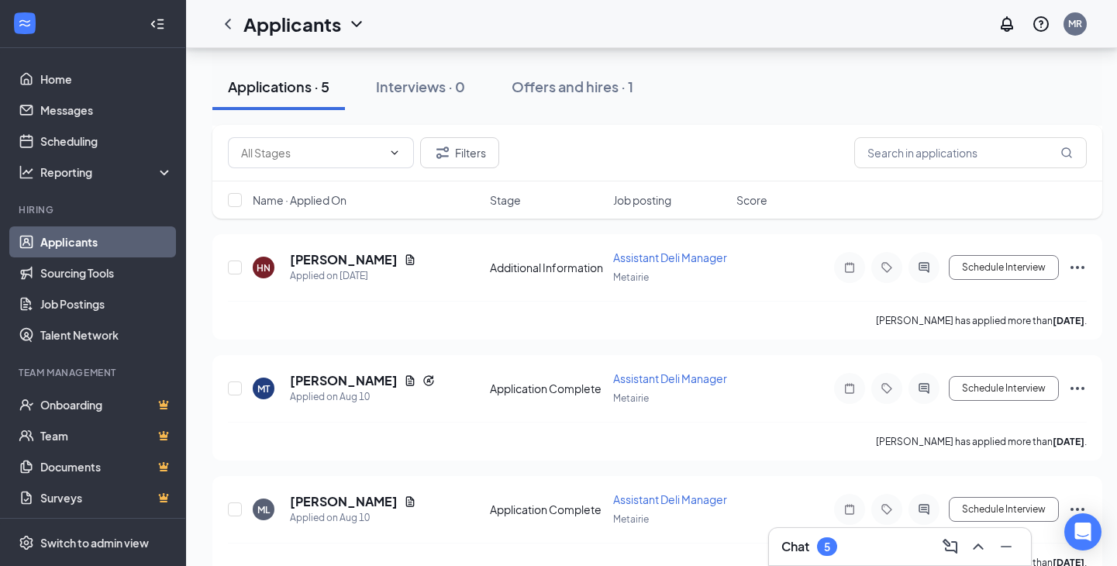
click at [903, 547] on div "Chat 5" at bounding box center [900, 546] width 237 height 25
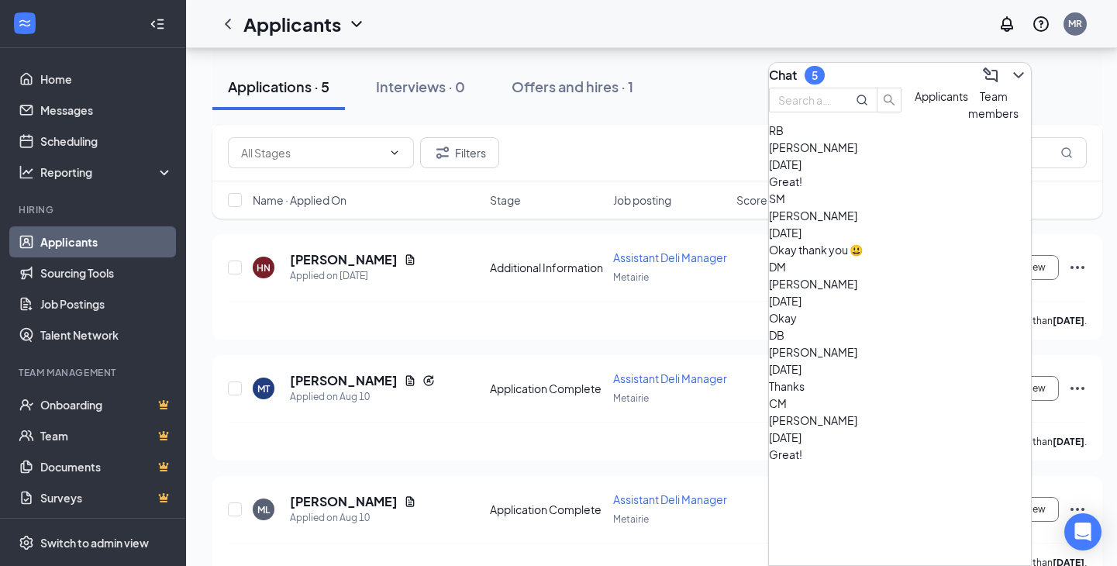
click at [835, 190] on div "Great!" at bounding box center [900, 181] width 262 height 17
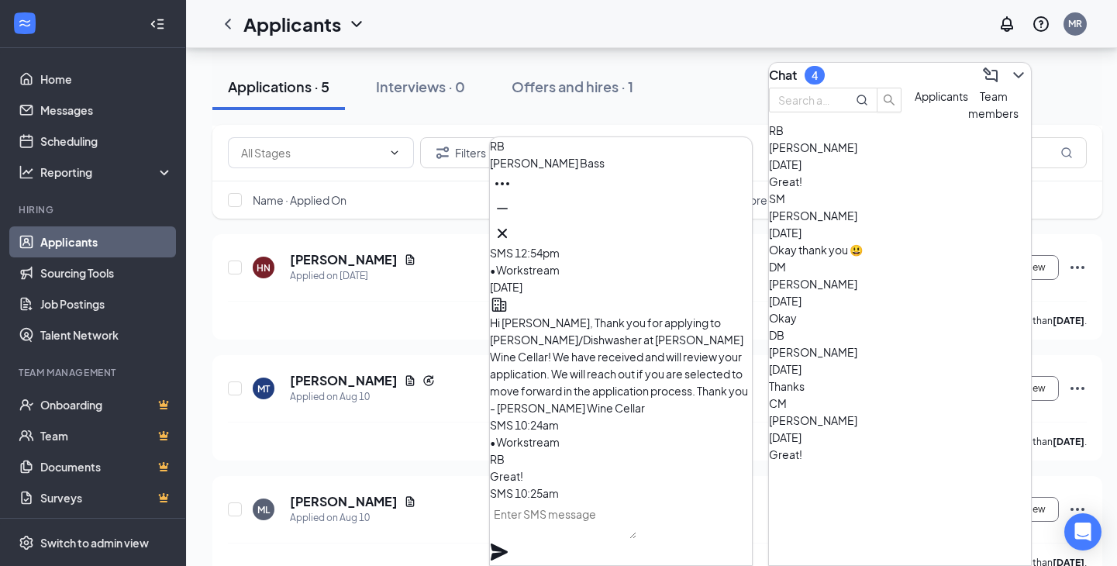
click at [841, 223] on span "[PERSON_NAME]" at bounding box center [813, 216] width 88 height 14
click at [507, 229] on icon "Cross" at bounding box center [502, 233] width 9 height 9
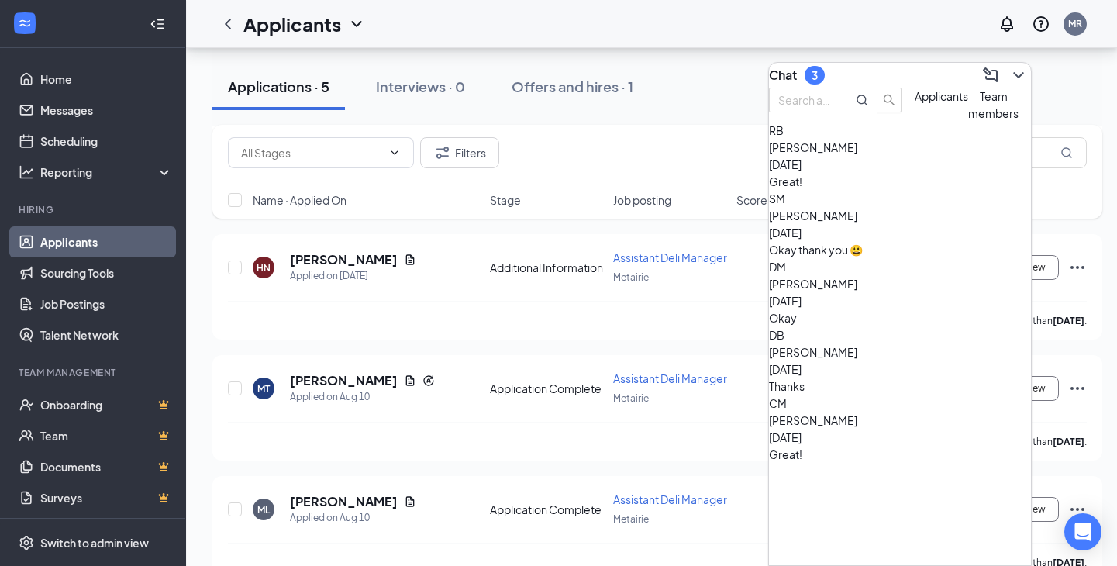
click at [878, 318] on div "Okay" at bounding box center [900, 317] width 262 height 17
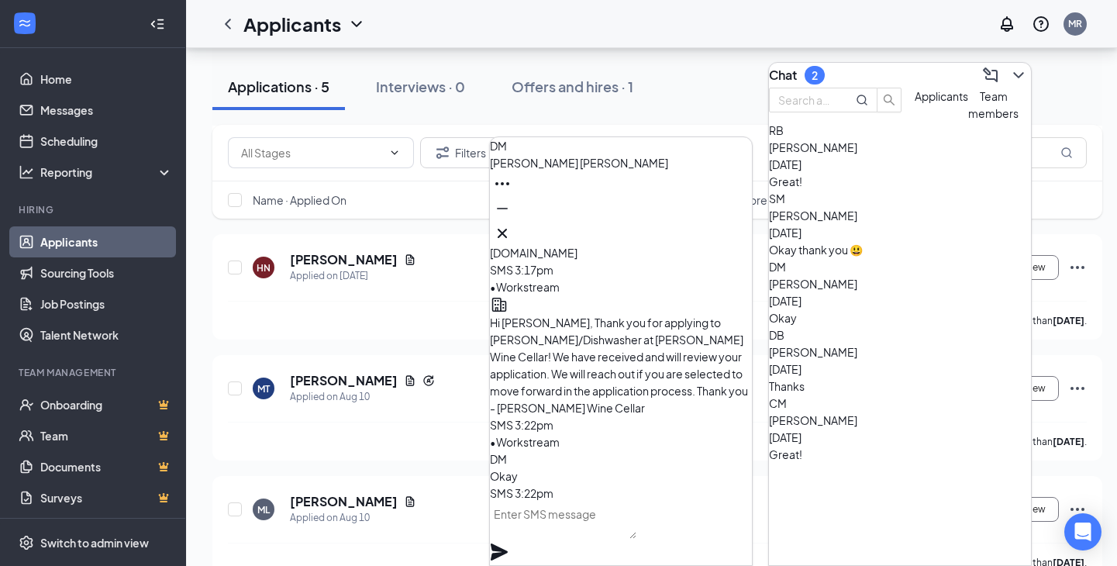
click at [839, 488] on div at bounding box center [900, 502] width 262 height 78
click at [860, 446] on div "Great!" at bounding box center [900, 454] width 262 height 17
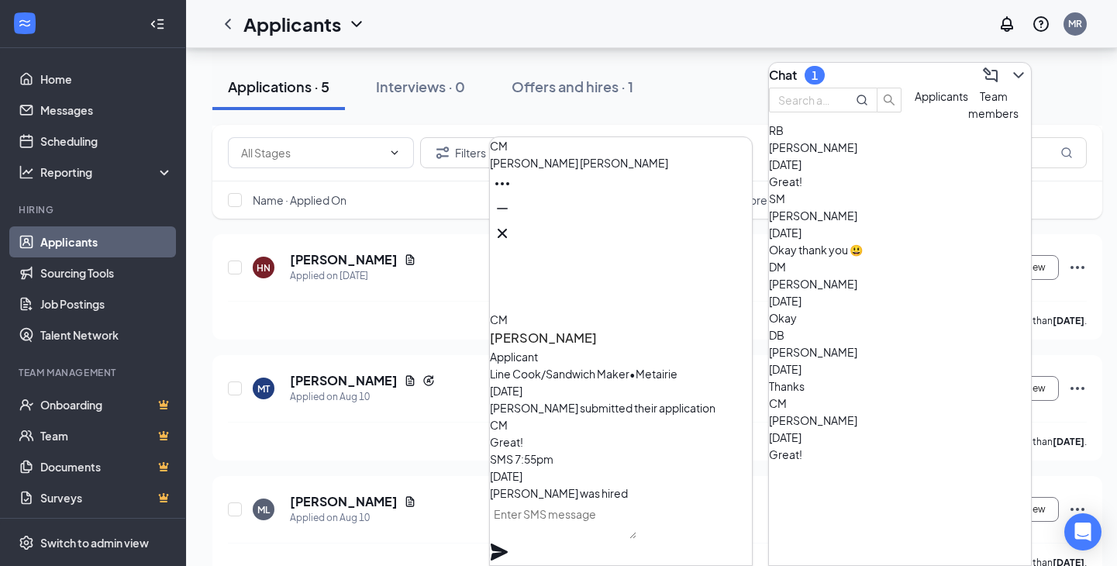
click at [861, 372] on div "DB [PERSON_NAME] [DATE] Thanks" at bounding box center [900, 360] width 262 height 68
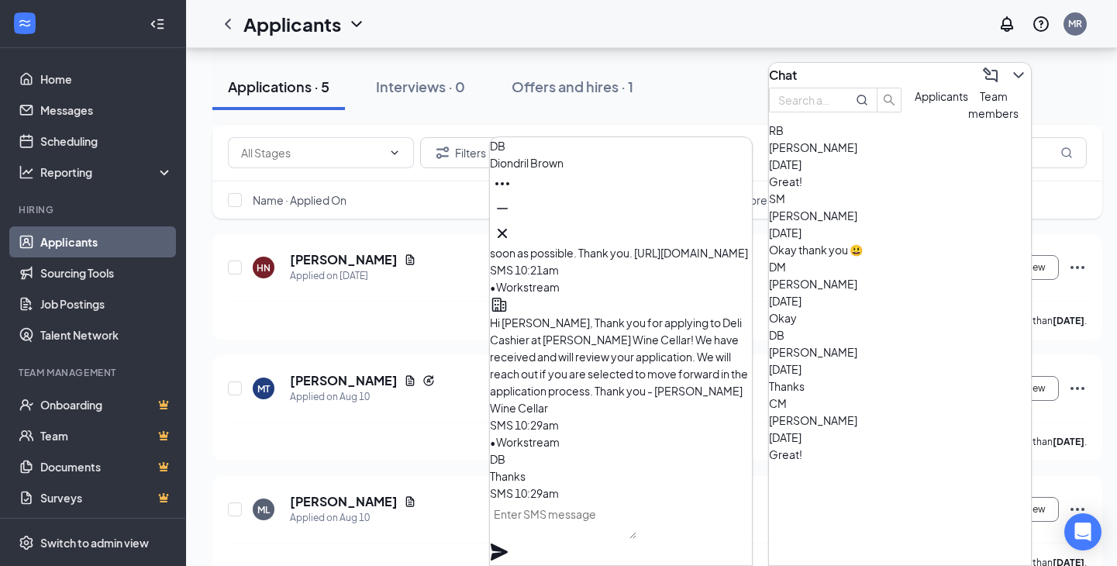
click at [557, 170] on span "[PERSON_NAME]" at bounding box center [527, 163] width 74 height 14
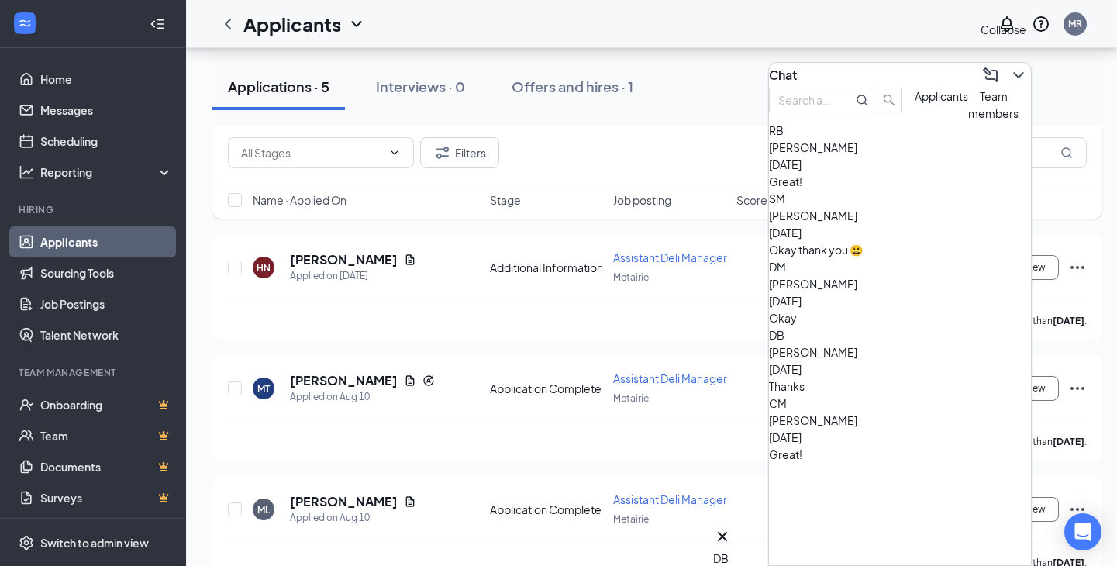
click at [1010, 69] on icon "ChevronDown" at bounding box center [1019, 75] width 19 height 19
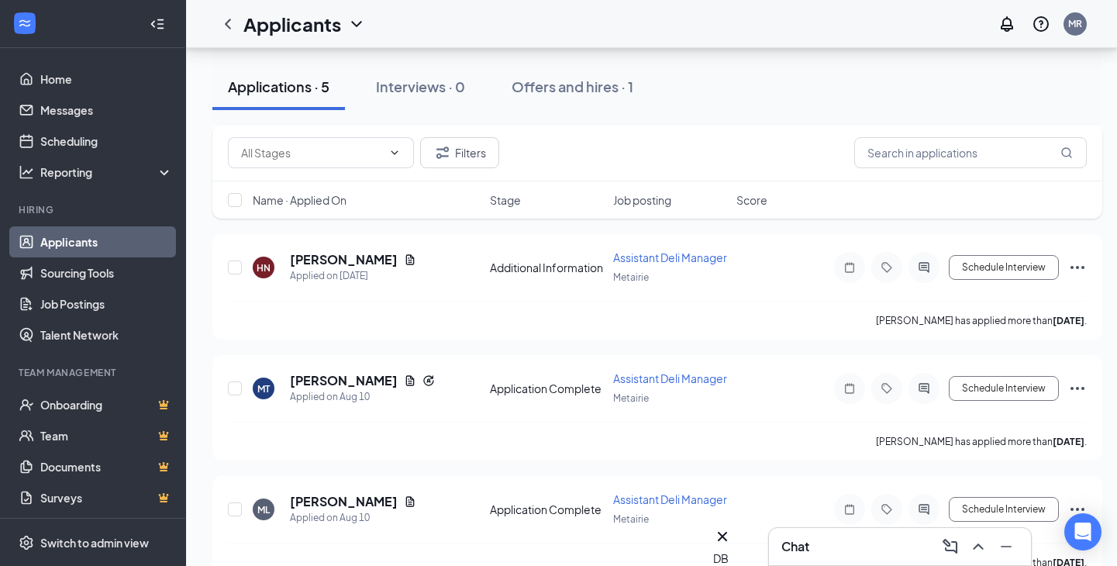
click at [355, 24] on icon "ChevronDown" at bounding box center [356, 24] width 10 height 6
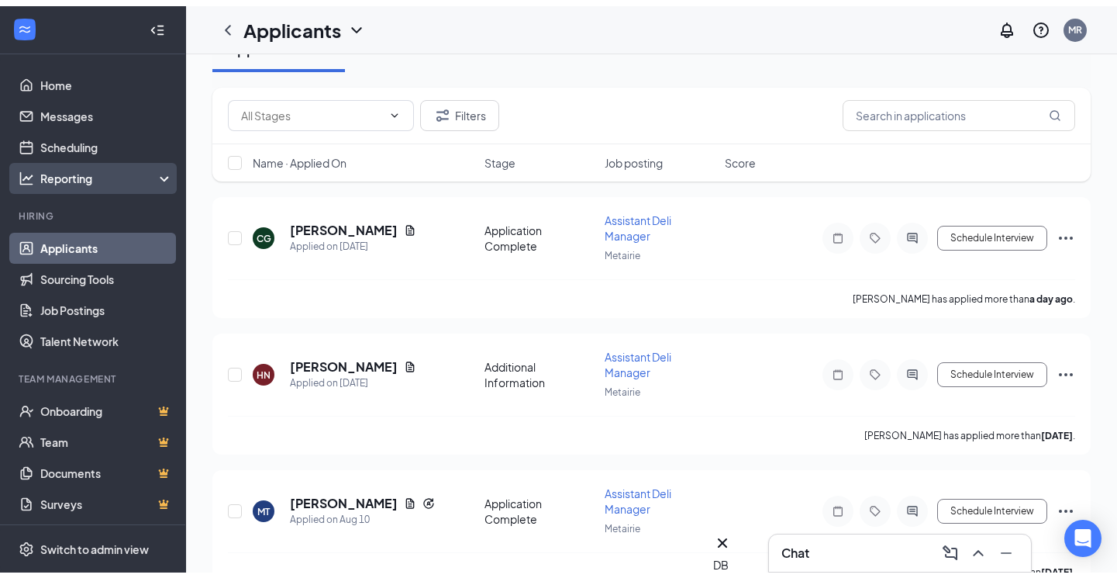
scroll to position [0, 0]
